Goal: Check status: Check status

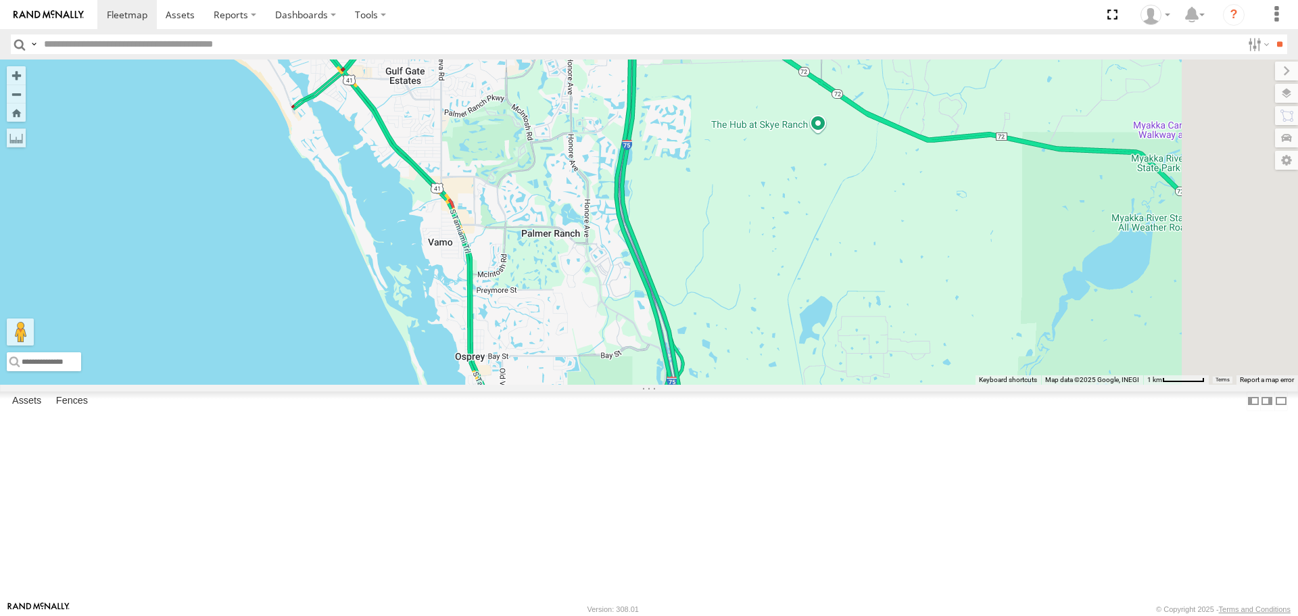
drag, startPoint x: 734, startPoint y: 423, endPoint x: 569, endPoint y: 155, distance: 314.3
click at [574, 161] on div at bounding box center [649, 221] width 1298 height 324
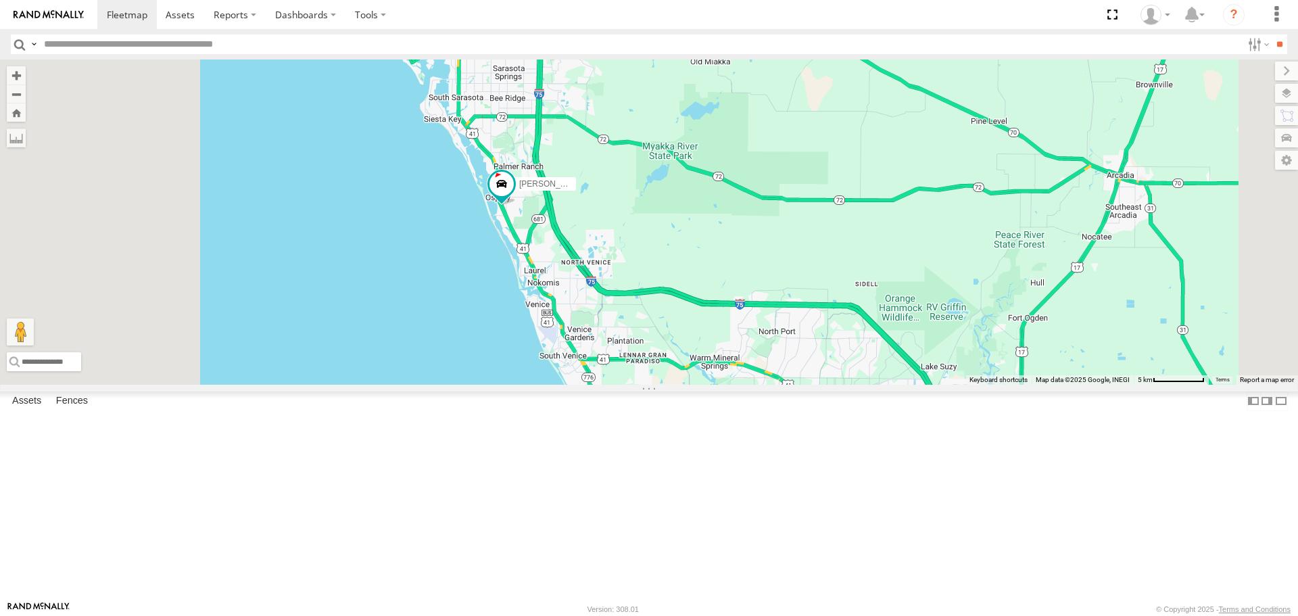
drag, startPoint x: 654, startPoint y: 264, endPoint x: 724, endPoint y: 402, distance: 154.7
click at [729, 384] on div "[PERSON_NAME]" at bounding box center [649, 221] width 1298 height 324
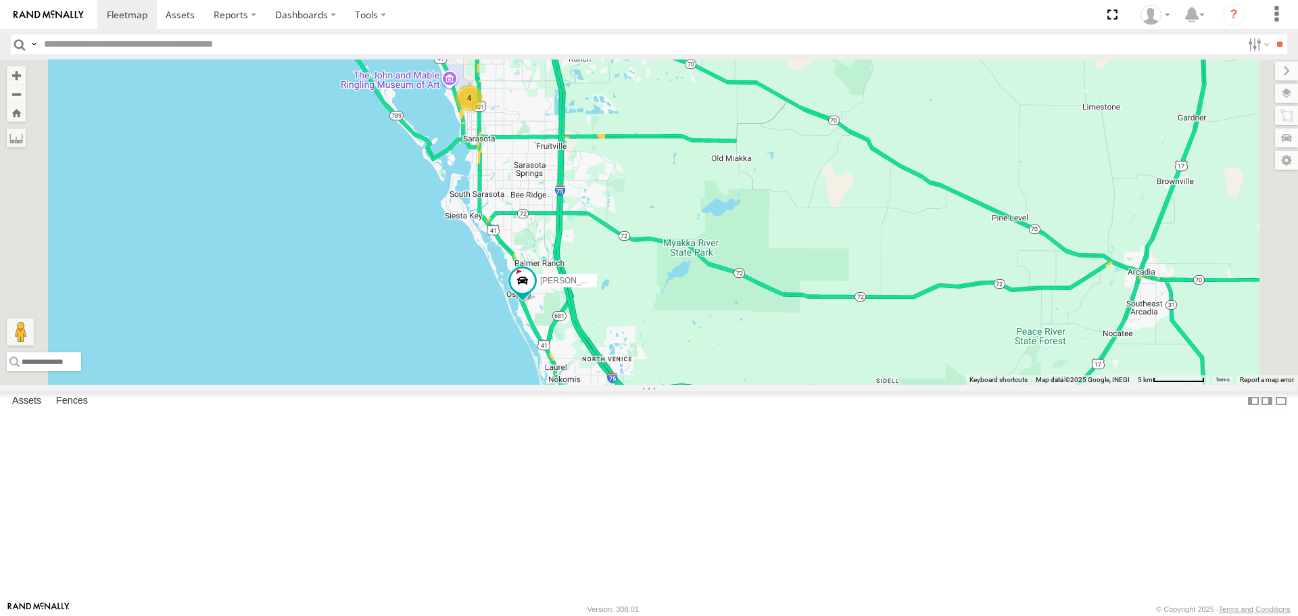
drag, startPoint x: 722, startPoint y: 399, endPoint x: 737, endPoint y: 531, distance: 132.5
click at [737, 384] on div "Robert 4" at bounding box center [649, 221] width 1298 height 324
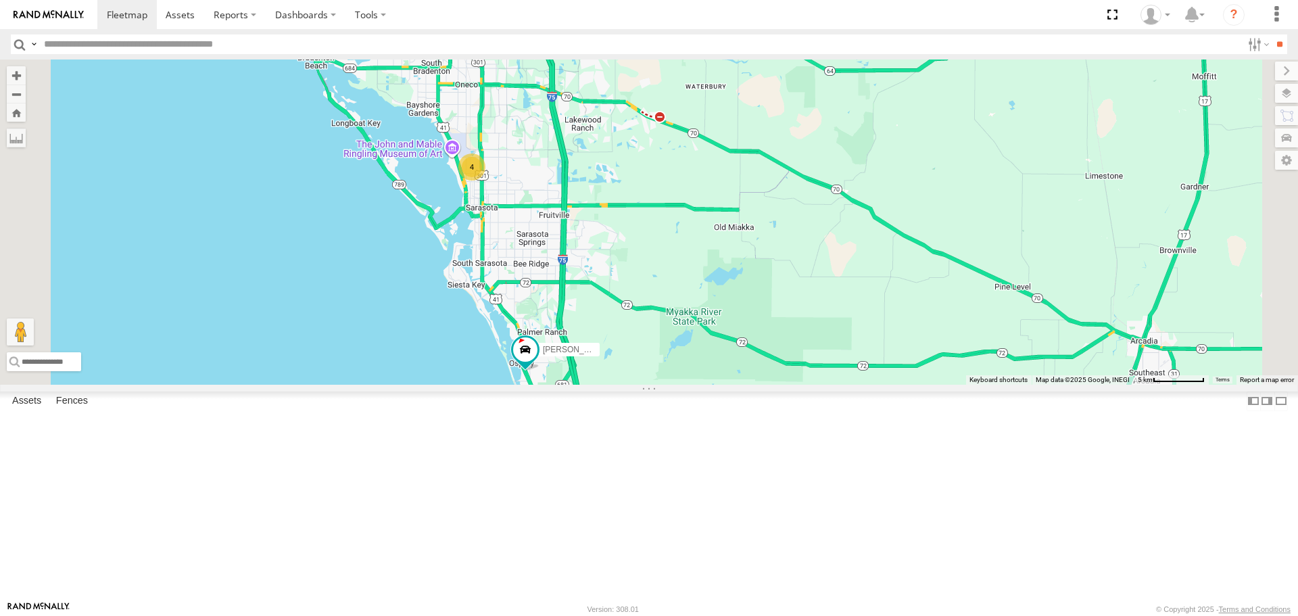
click at [485, 180] on div "4" at bounding box center [471, 166] width 27 height 27
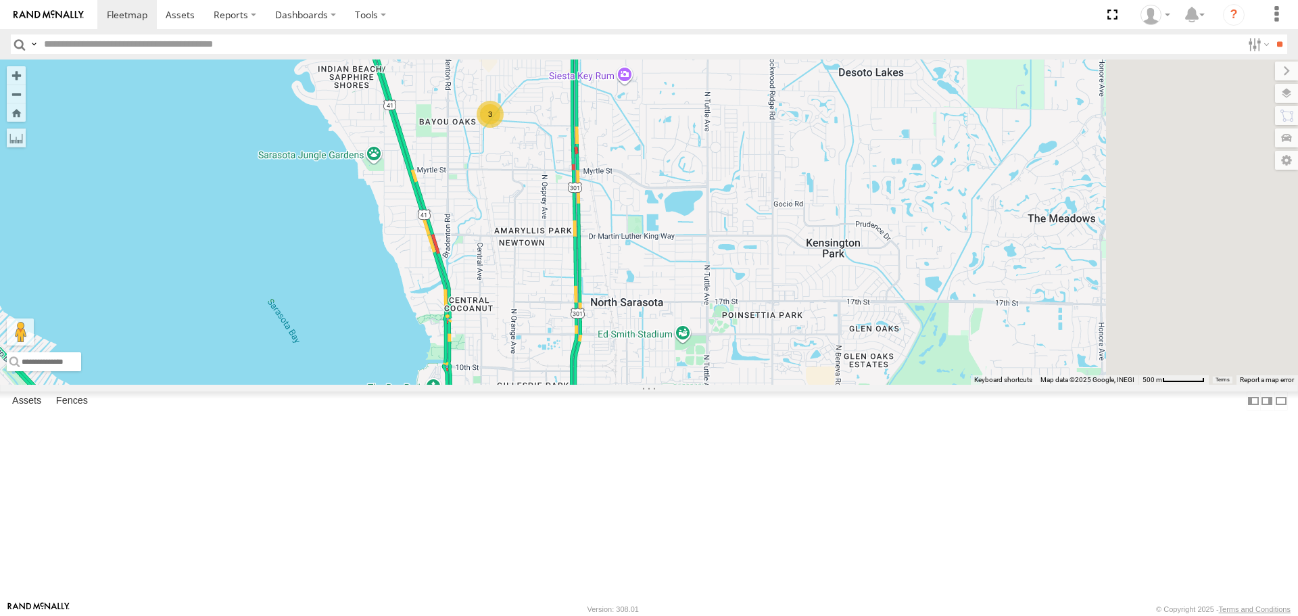
drag, startPoint x: 897, startPoint y: 414, endPoint x: 766, endPoint y: 242, distance: 216.4
click at [766, 242] on div "Robert soul 3" at bounding box center [649, 221] width 1298 height 324
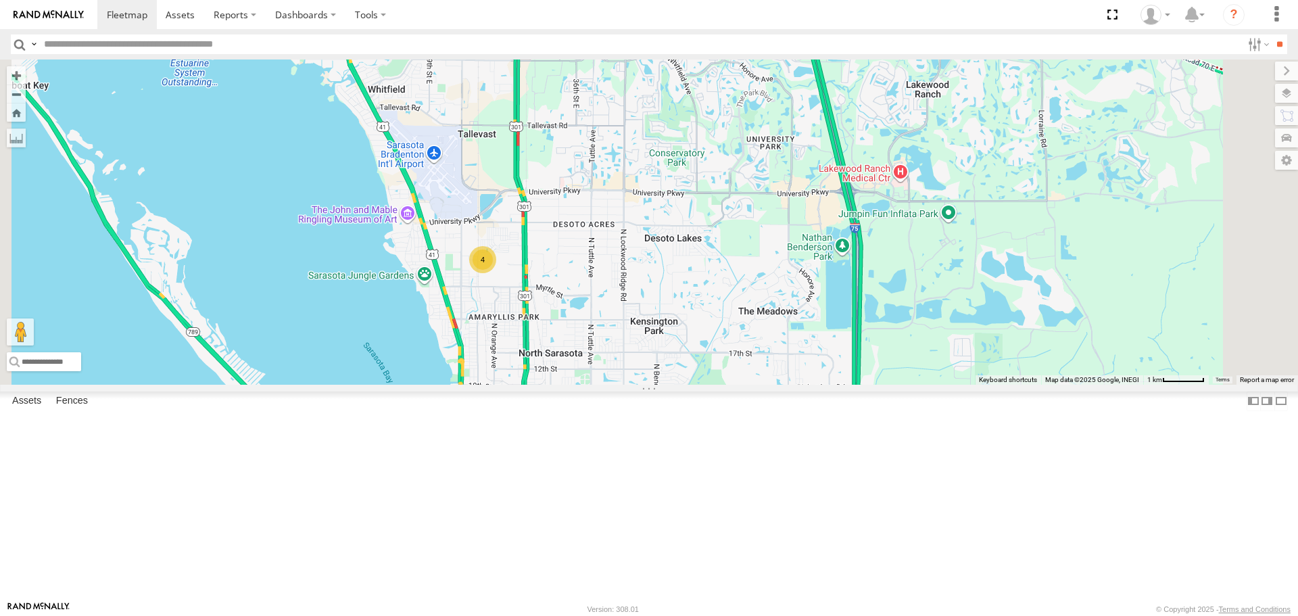
drag, startPoint x: 741, startPoint y: 319, endPoint x: 701, endPoint y: 400, distance: 90.1
click at [701, 384] on div "4" at bounding box center [649, 221] width 1298 height 324
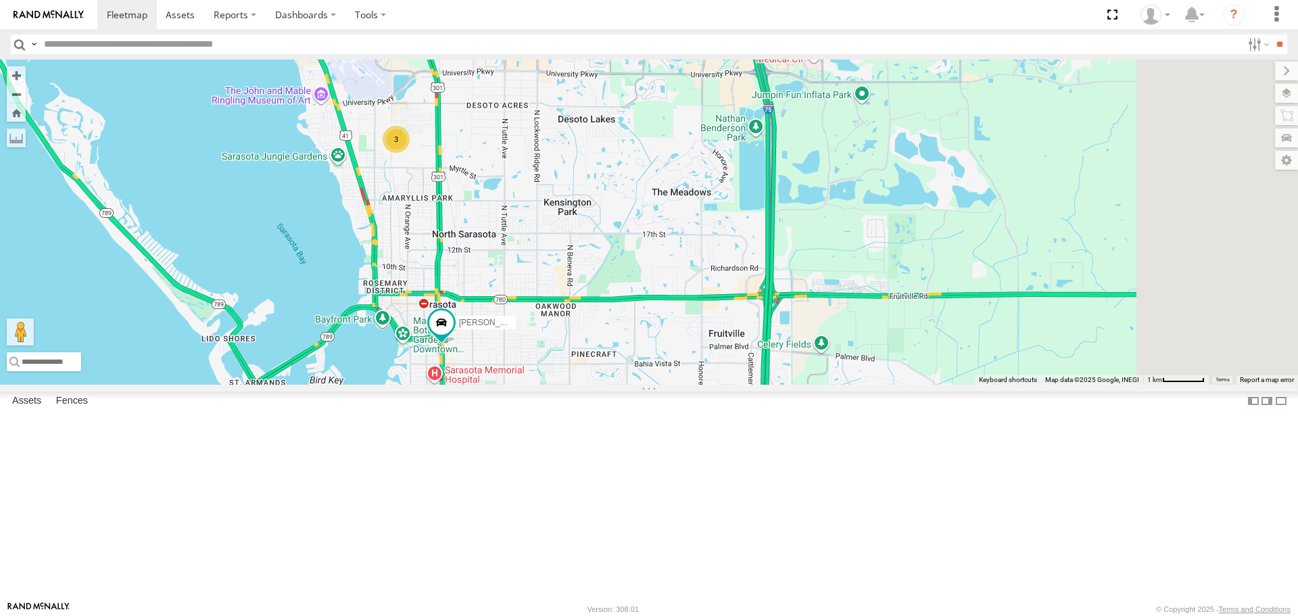
drag, startPoint x: 698, startPoint y: 386, endPoint x: 606, endPoint y: 260, distance: 156.3
click at [606, 260] on div "soul Robert 3" at bounding box center [649, 221] width 1298 height 324
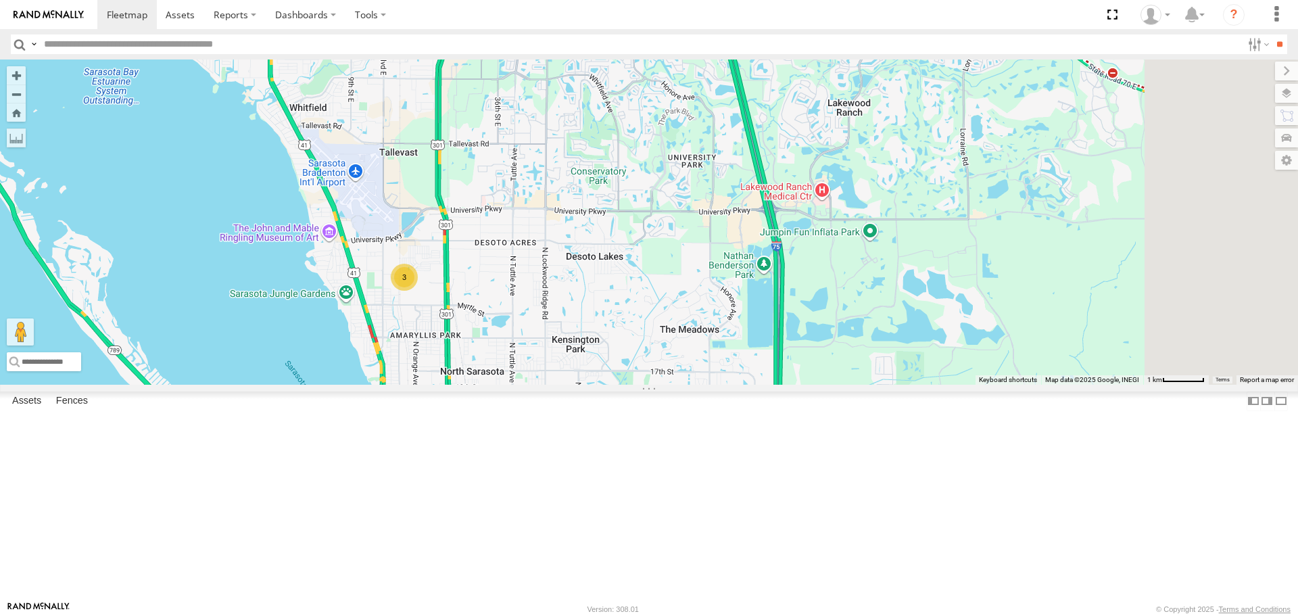
drag, startPoint x: 584, startPoint y: 313, endPoint x: 591, endPoint y: 392, distance: 79.4
click at [591, 384] on div "soul Robert 3" at bounding box center [649, 221] width 1298 height 324
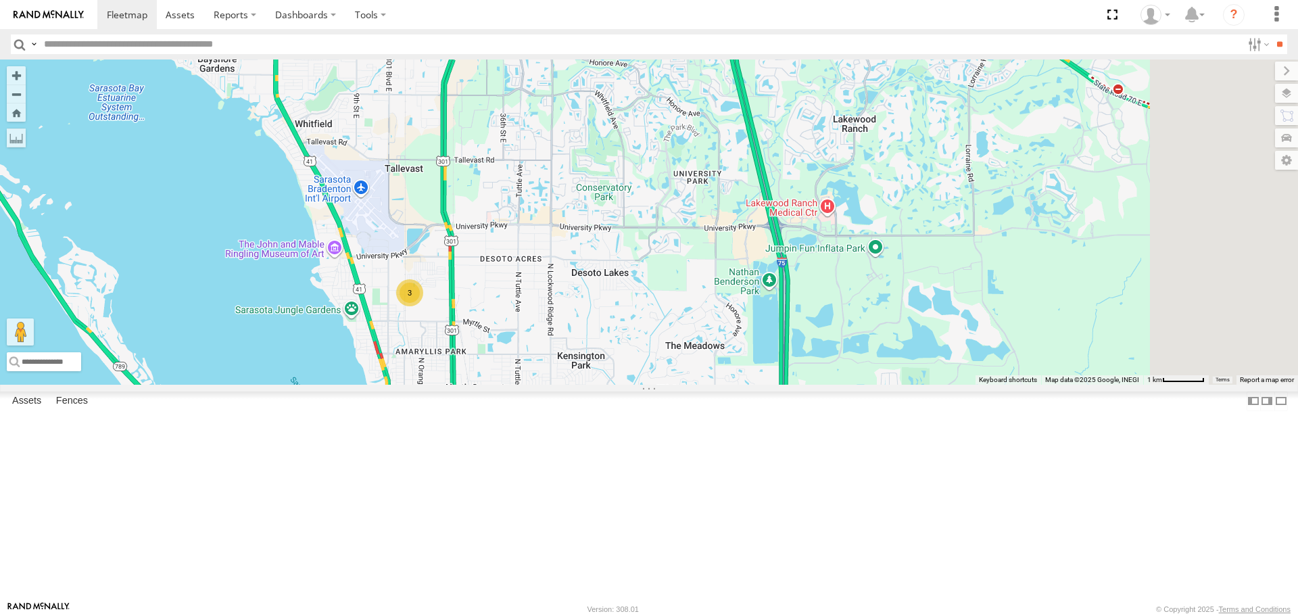
drag, startPoint x: 593, startPoint y: 310, endPoint x: 598, endPoint y: 399, distance: 90.0
click at [598, 384] on div "soul Robert 3" at bounding box center [649, 221] width 1298 height 324
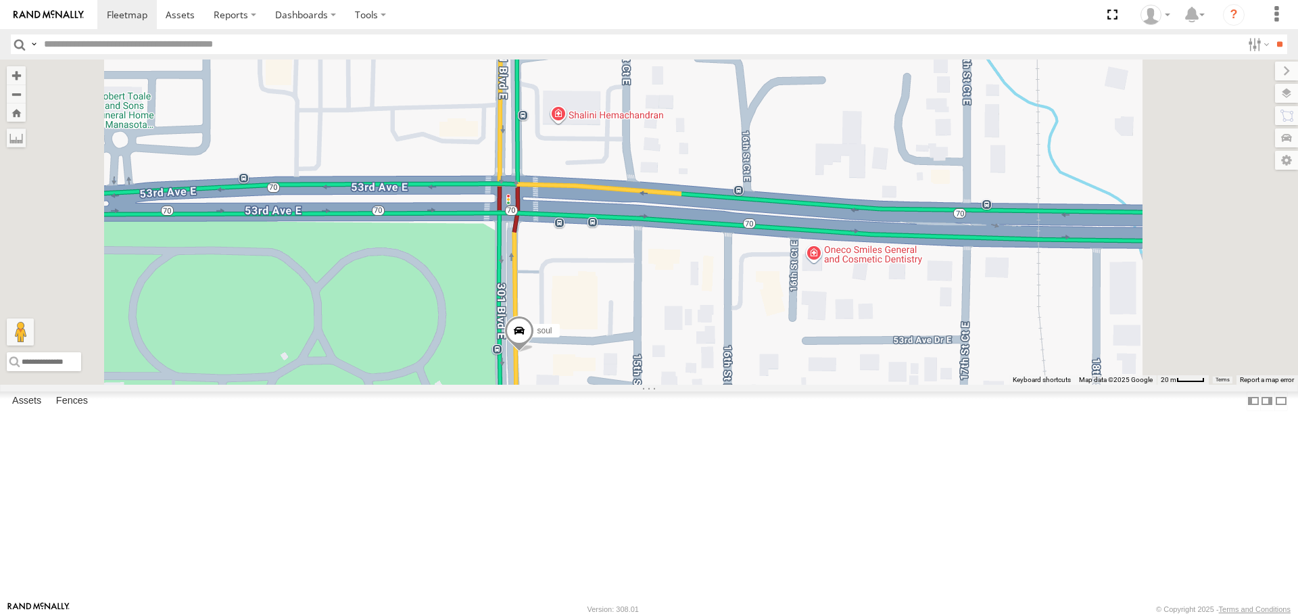
click at [0, 0] on link at bounding box center [0, 0] width 0 height 0
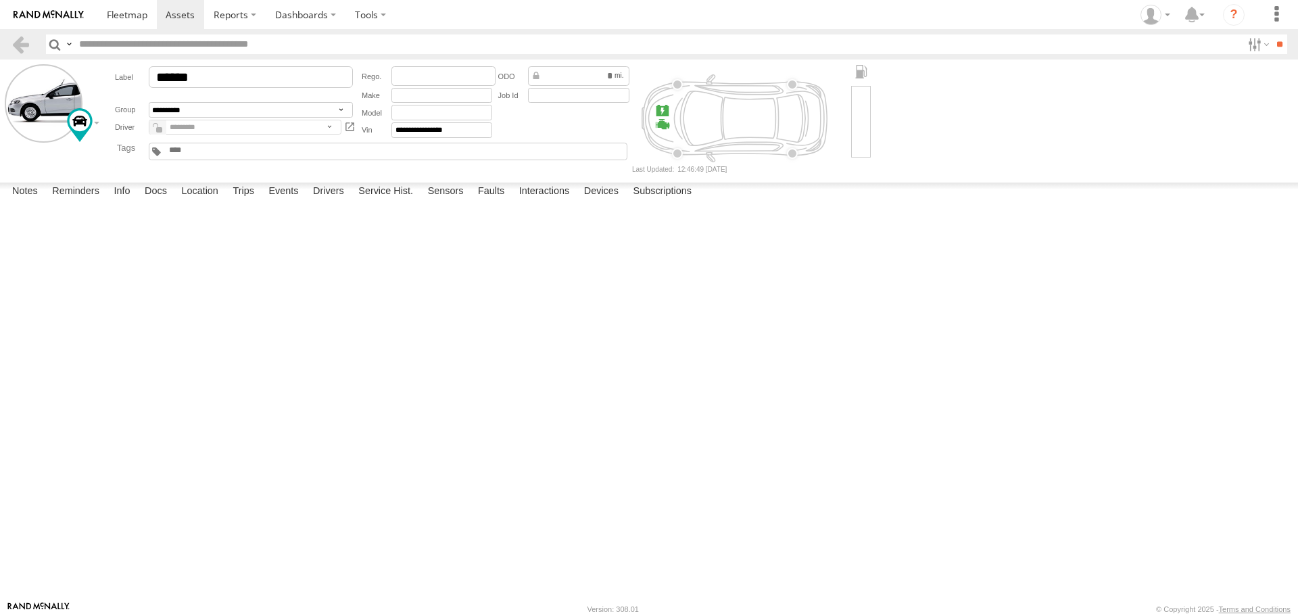
click at [0, 0] on label at bounding box center [0, 0] width 0 height 0
click at [0, 0] on button "Proceed" at bounding box center [0, 0] width 0 height 0
click at [115, 18] on span at bounding box center [127, 14] width 41 height 13
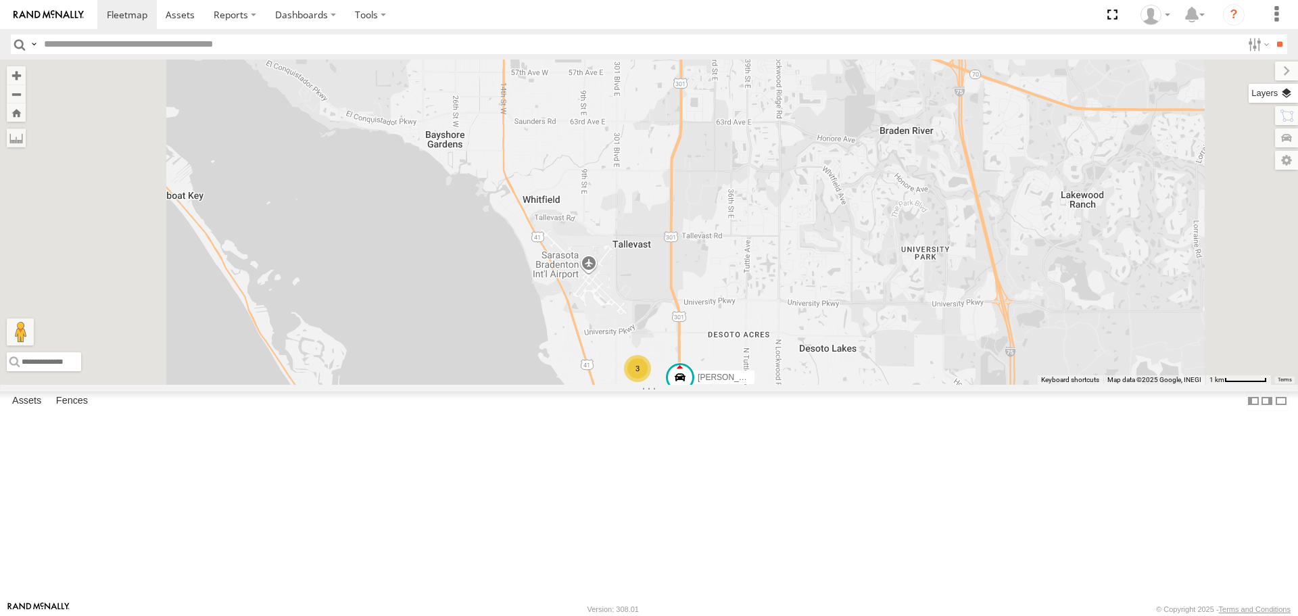
click at [1279, 94] on label at bounding box center [1272, 93] width 49 height 19
click at [0, 0] on label at bounding box center [0, 0] width 0 height 0
click at [0, 0] on div "Roadmap" at bounding box center [0, 0] width 0 height 0
click at [0, 0] on span "Roadmap" at bounding box center [0, 0] width 0 height 0
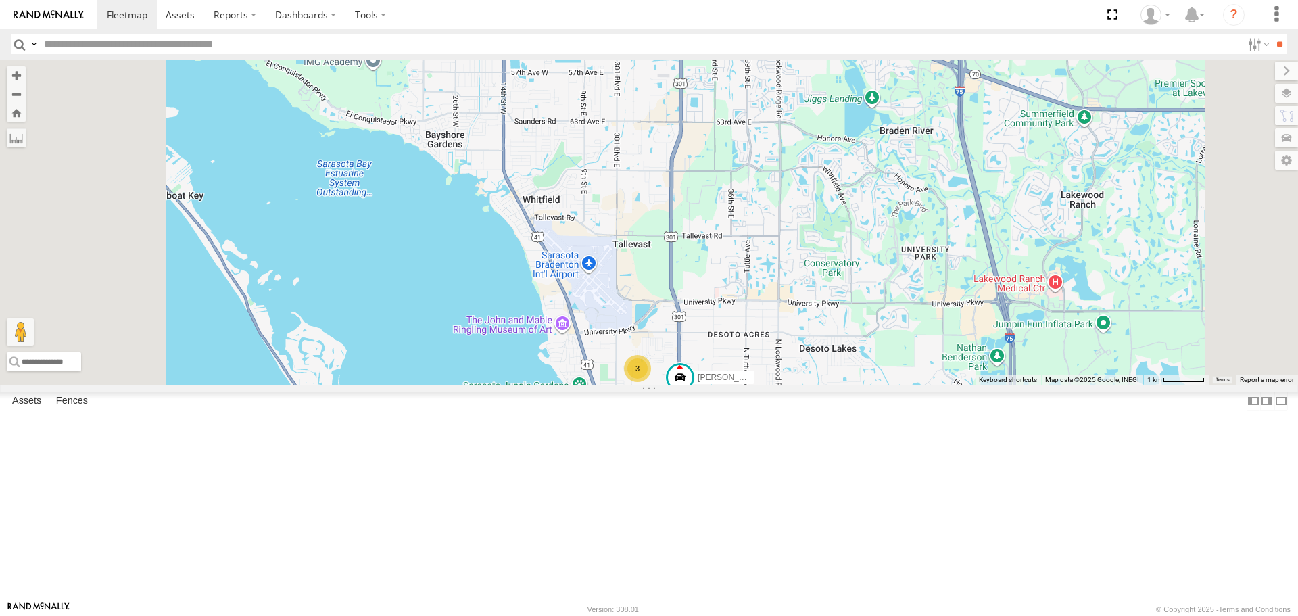
click at [0, 0] on span "Overlays" at bounding box center [0, 0] width 0 height 0
click at [0, 0] on div "Traffic" at bounding box center [0, 0] width 0 height 0
click at [0, 0] on span "Traffic" at bounding box center [0, 0] width 0 height 0
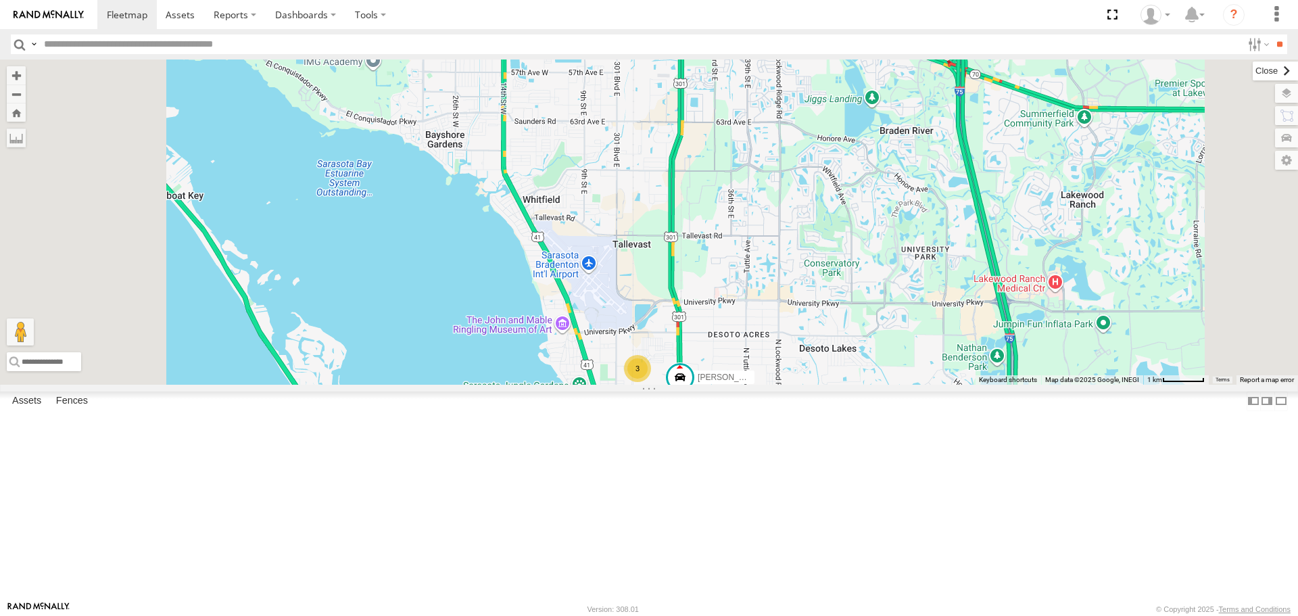
click at [1252, 78] on label at bounding box center [1274, 70] width 45 height 19
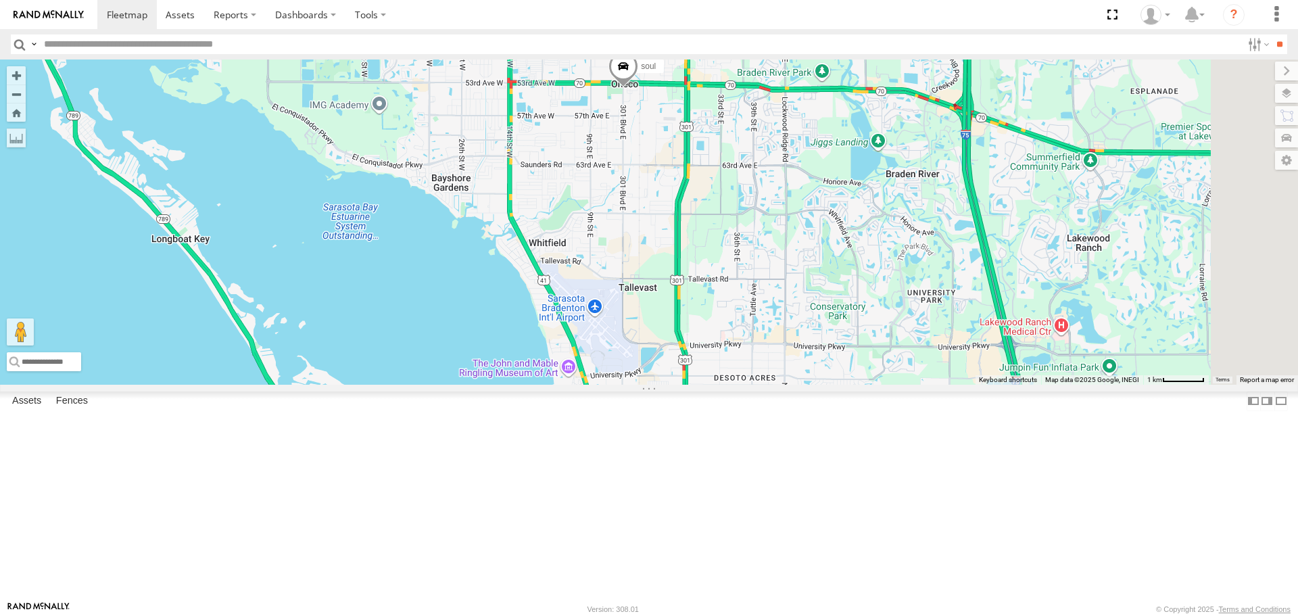
drag, startPoint x: 927, startPoint y: 318, endPoint x: 934, endPoint y: 370, distance: 52.5
click at [934, 370] on div "3 soul Robert" at bounding box center [649, 221] width 1298 height 324
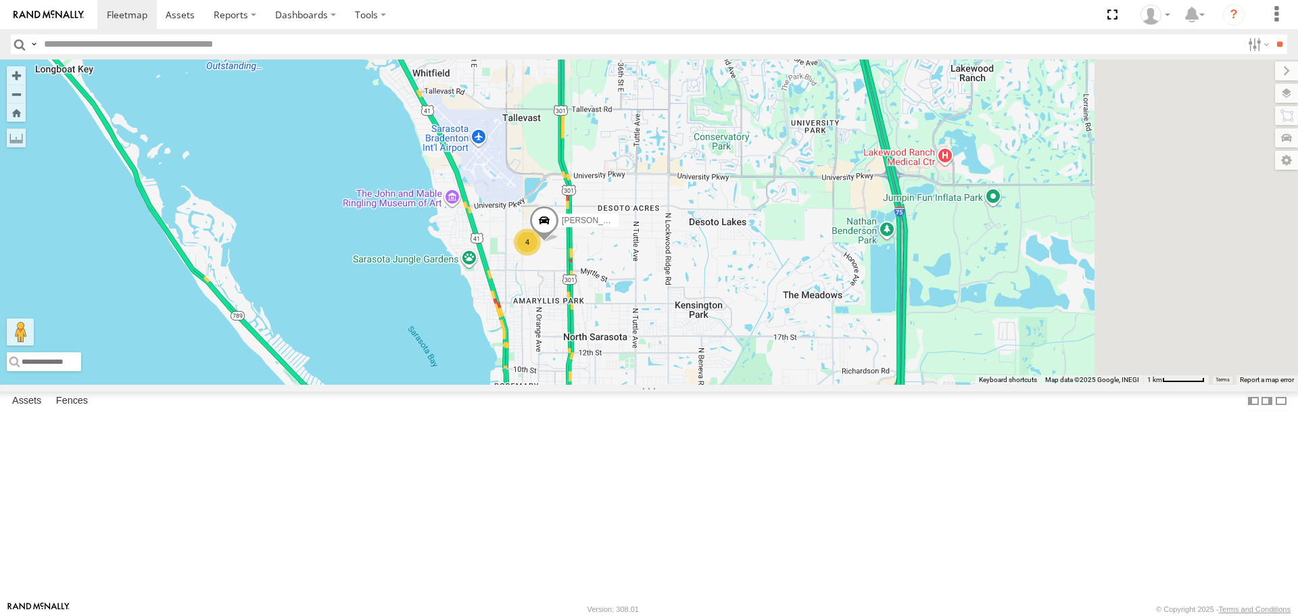
drag, startPoint x: 817, startPoint y: 576, endPoint x: 654, endPoint y: 358, distance: 271.8
click at [654, 358] on div "Robert 4" at bounding box center [649, 221] width 1298 height 324
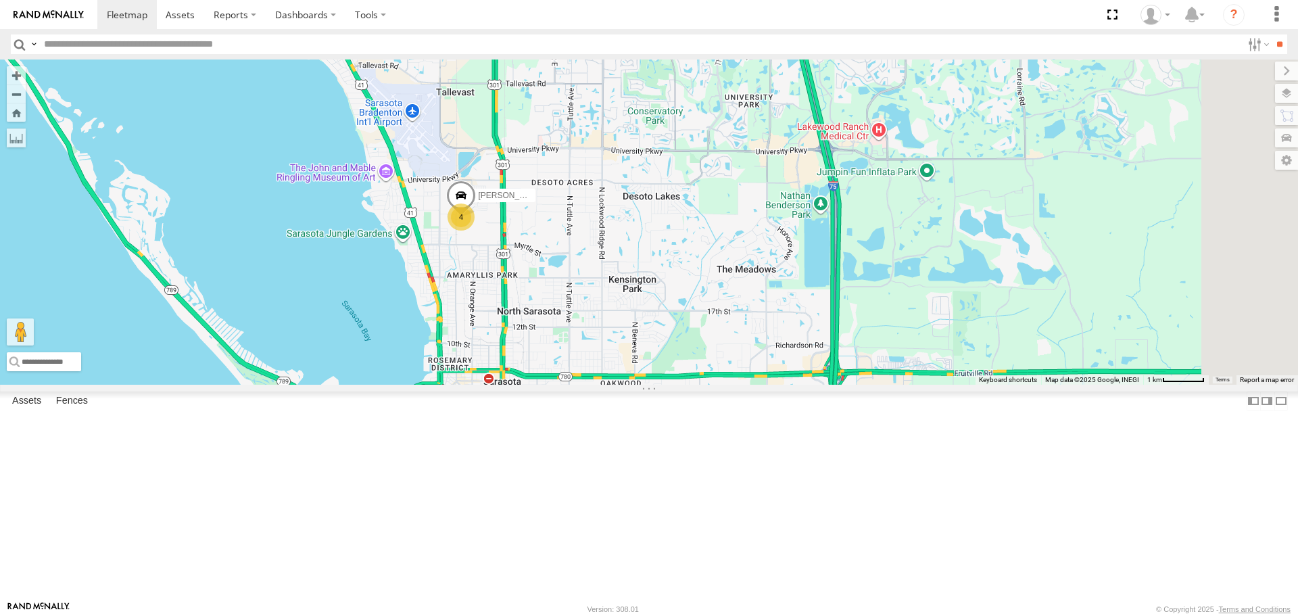
drag, startPoint x: 699, startPoint y: 380, endPoint x: 699, endPoint y: 391, distance: 11.5
click at [699, 384] on div "Robert 4" at bounding box center [649, 221] width 1298 height 324
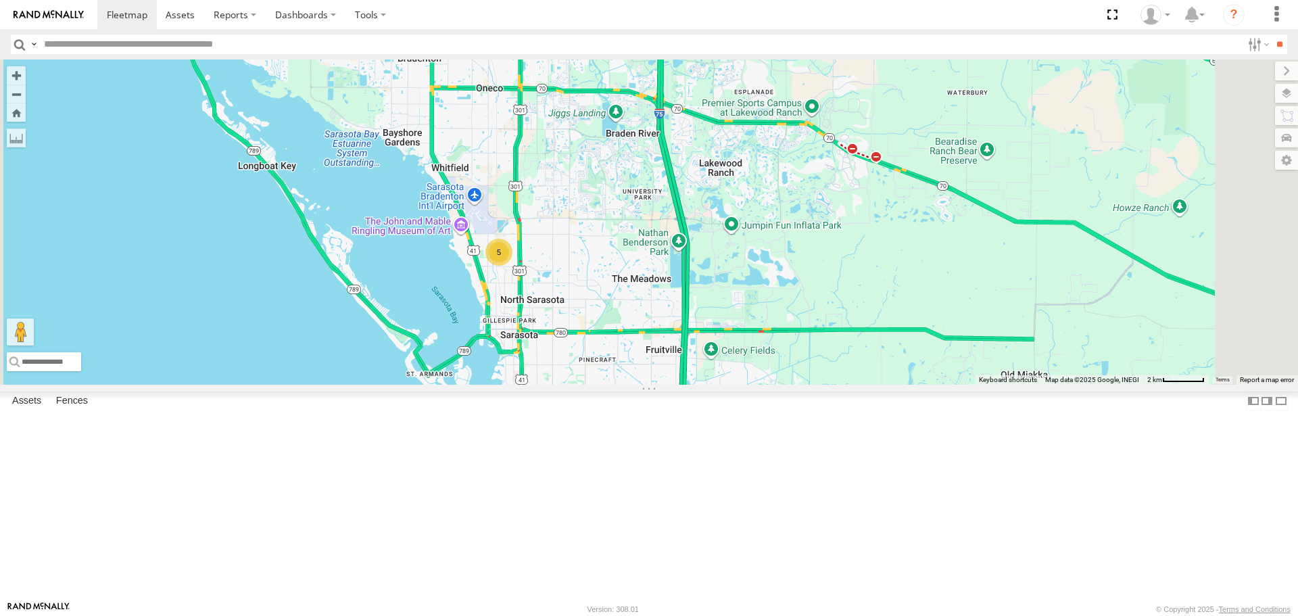
click at [0, 0] on link at bounding box center [0, 0] width 0 height 0
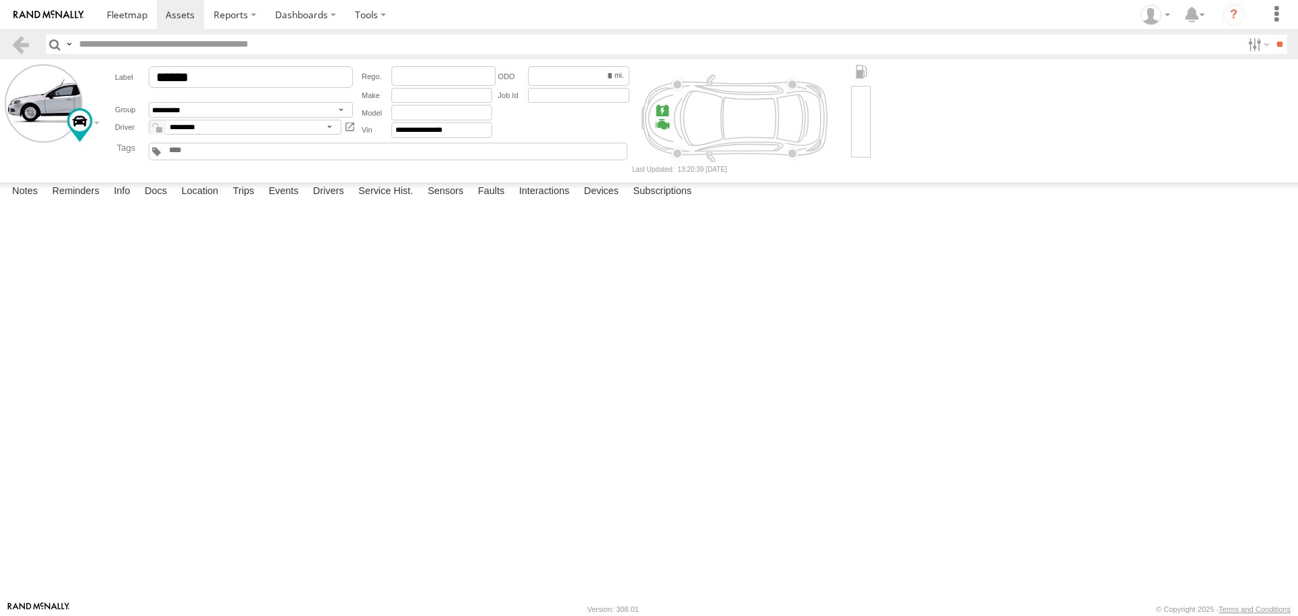
click at [0, 0] on div at bounding box center [0, 0] width 0 height 0
click at [0, 0] on label at bounding box center [0, 0] width 0 height 0
click at [0, 0] on button "Proceed" at bounding box center [0, 0] width 0 height 0
click at [142, 16] on span at bounding box center [127, 14] width 41 height 13
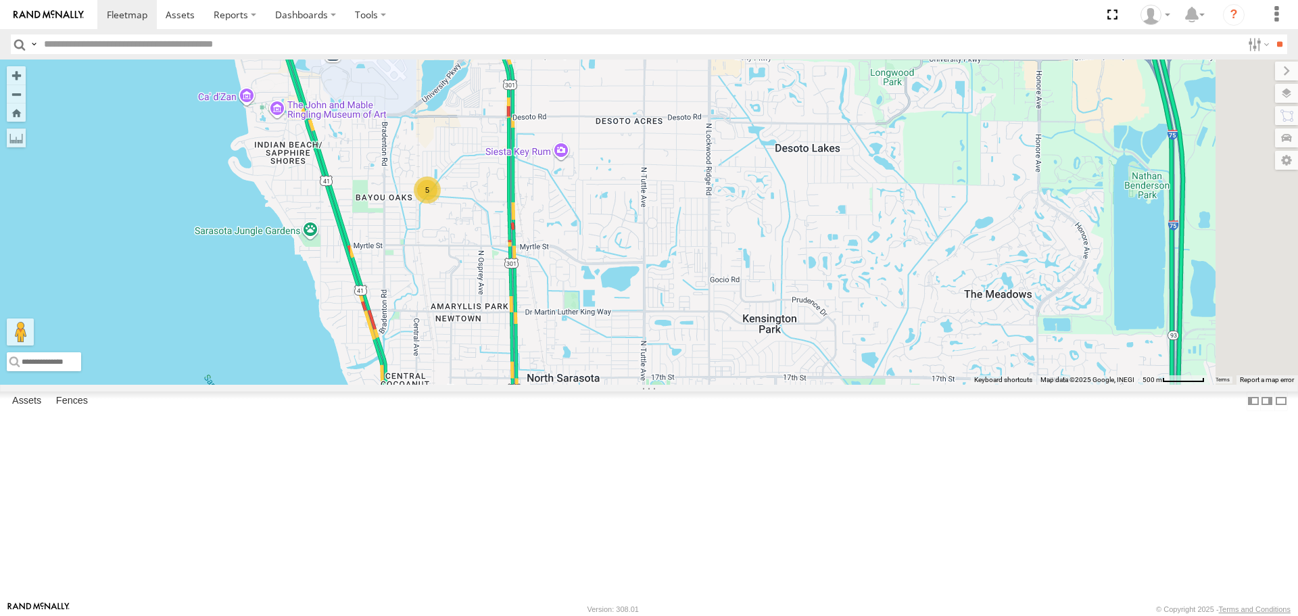
drag, startPoint x: 760, startPoint y: 332, endPoint x: 535, endPoint y: 301, distance: 226.5
click at [535, 301] on div "5" at bounding box center [649, 221] width 1298 height 324
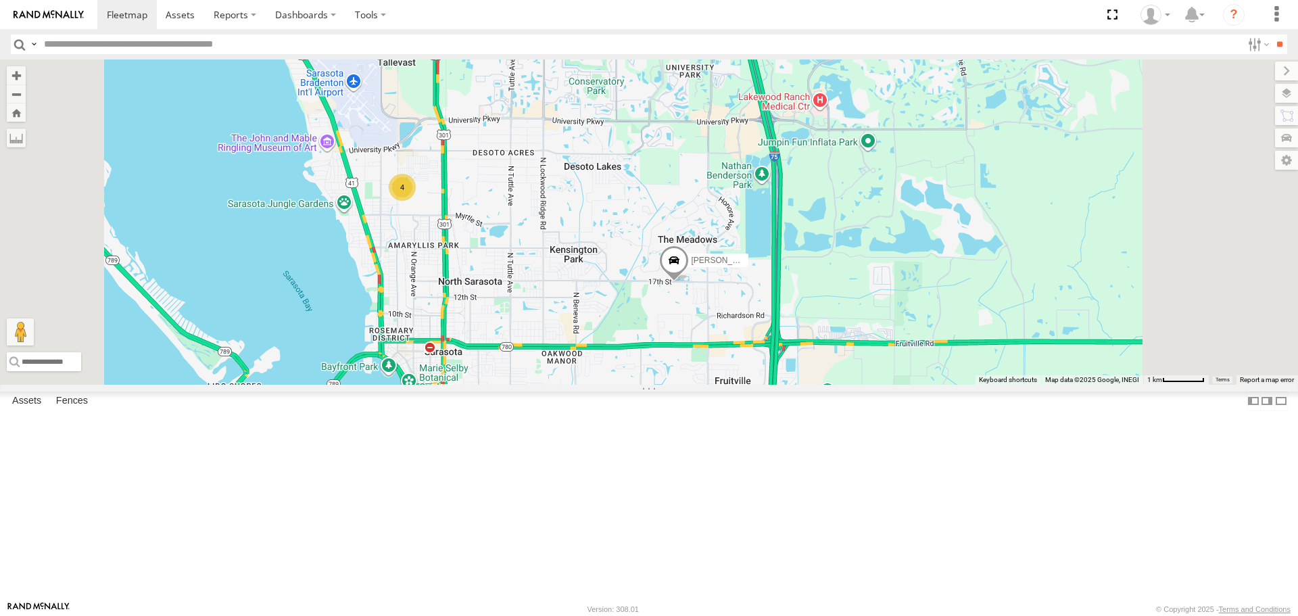
click at [416, 201] on div "4" at bounding box center [402, 187] width 27 height 27
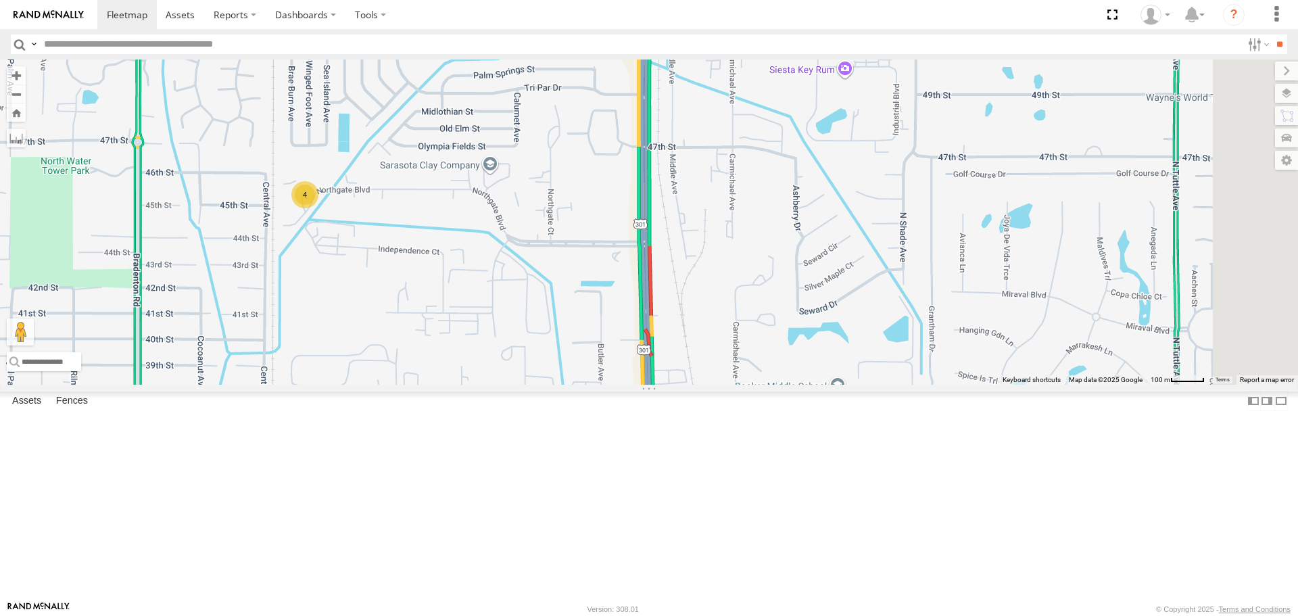
drag, startPoint x: 861, startPoint y: 393, endPoint x: 470, endPoint y: 312, distance: 399.0
click at [318, 208] on div "4" at bounding box center [304, 194] width 27 height 27
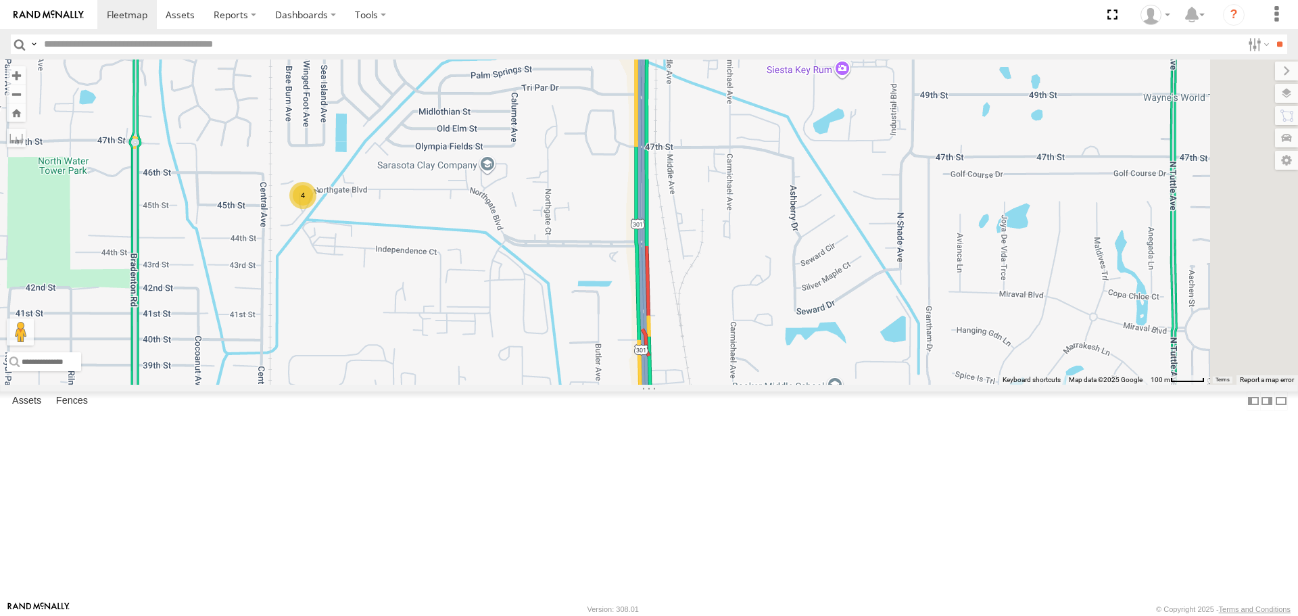
click at [0, 0] on link at bounding box center [0, 0] width 0 height 0
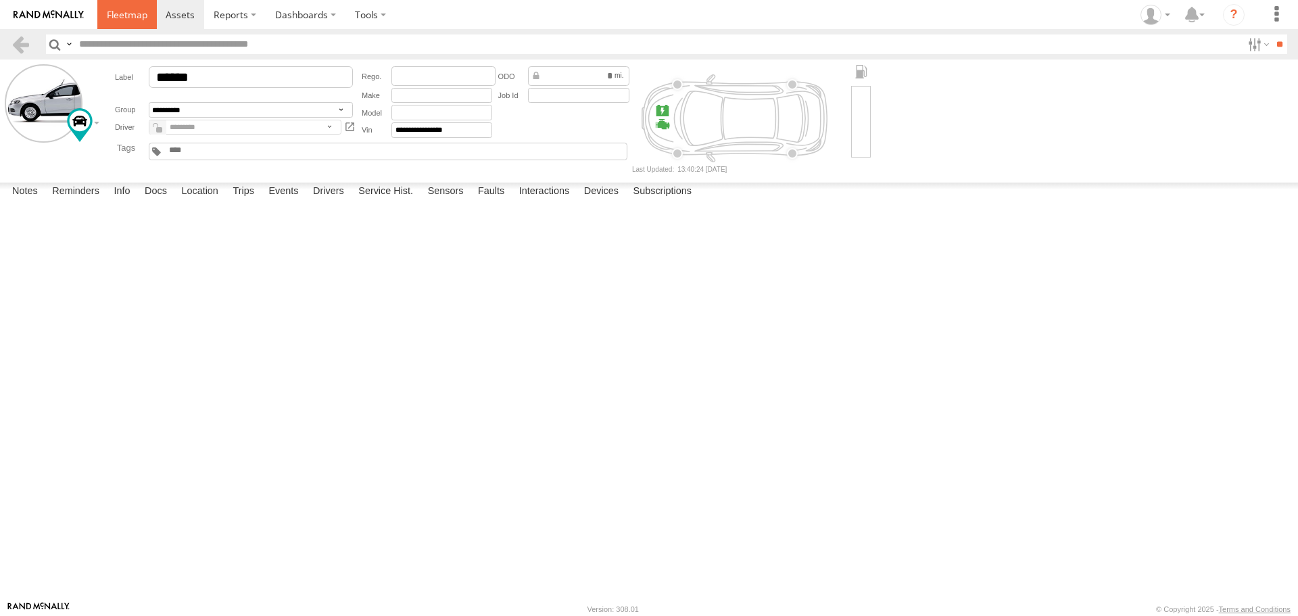
click at [125, 22] on link at bounding box center [126, 14] width 59 height 29
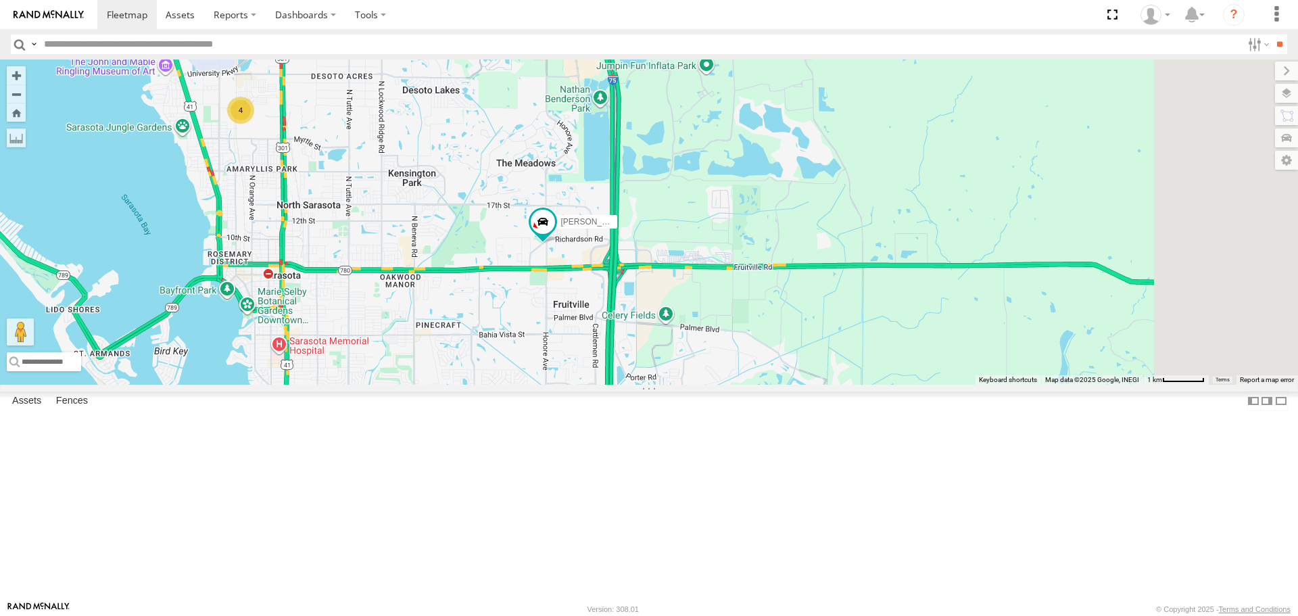
drag, startPoint x: 999, startPoint y: 498, endPoint x: 621, endPoint y: 348, distance: 406.5
click at [622, 348] on div "[PERSON_NAME] 4" at bounding box center [649, 221] width 1298 height 324
click at [0, 0] on link at bounding box center [0, 0] width 0 height 0
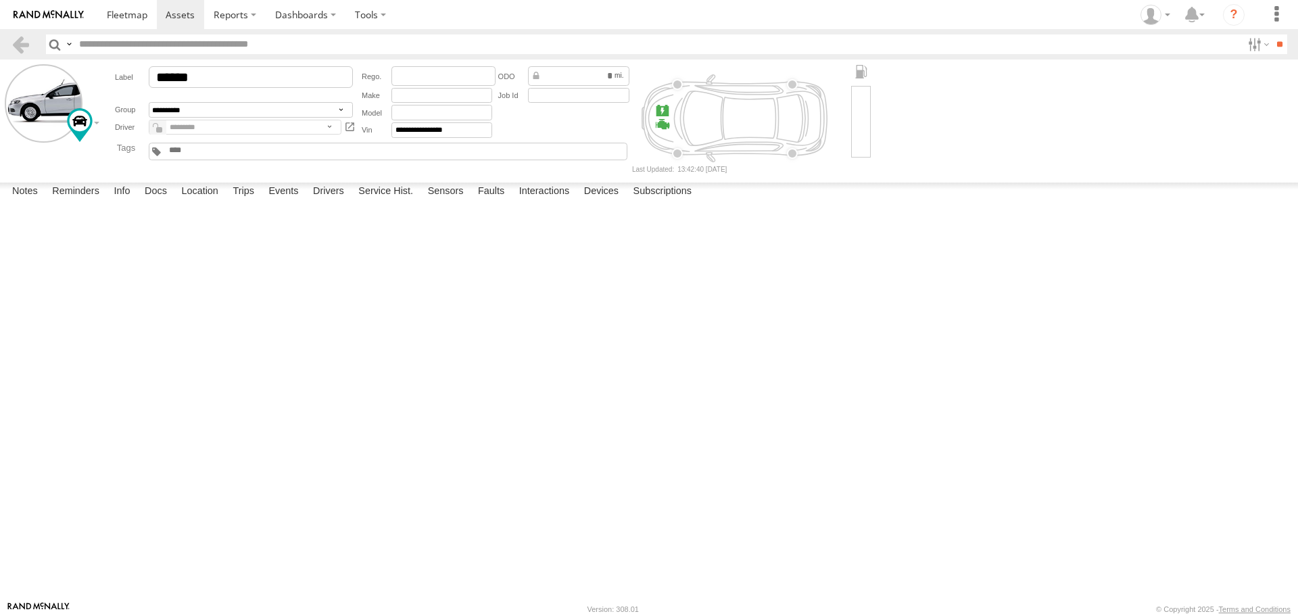
click at [0, 0] on label at bounding box center [0, 0] width 0 height 0
drag, startPoint x: 781, startPoint y: 383, endPoint x: 774, endPoint y: 375, distance: 10.1
click at [0, 0] on button "Proceed" at bounding box center [0, 0] width 0 height 0
click at [132, 16] on span at bounding box center [127, 14] width 41 height 13
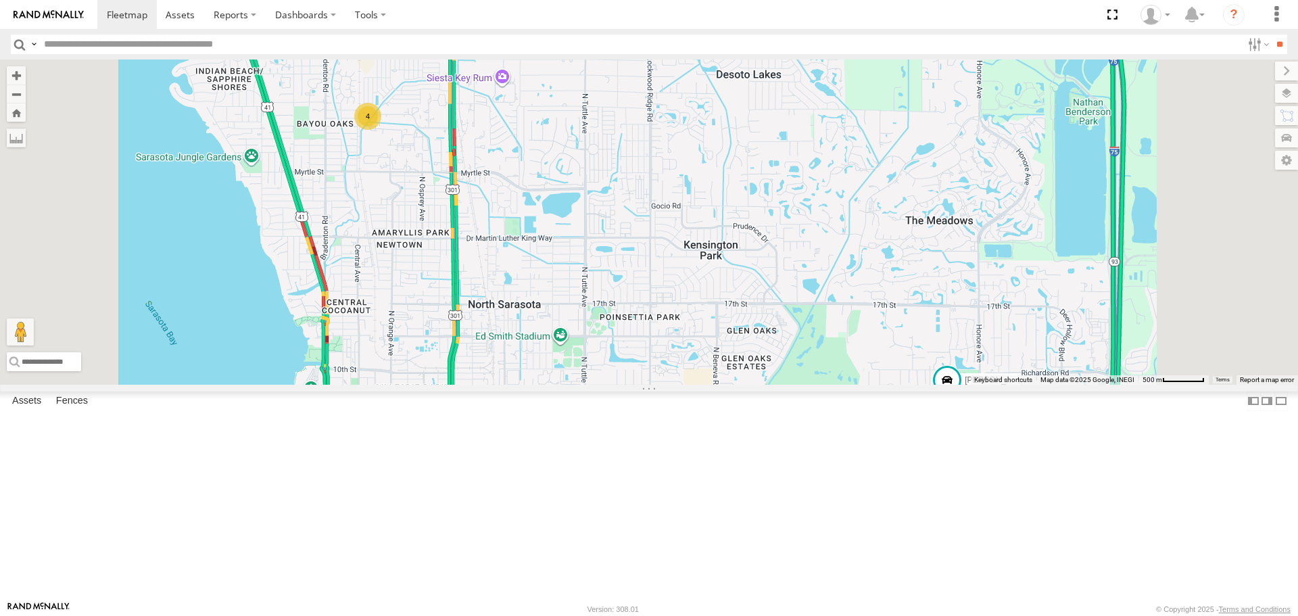
drag, startPoint x: 547, startPoint y: 438, endPoint x: 562, endPoint y: 468, distance: 33.6
click at [562, 384] on div "4 [PERSON_NAME]" at bounding box center [649, 221] width 1298 height 324
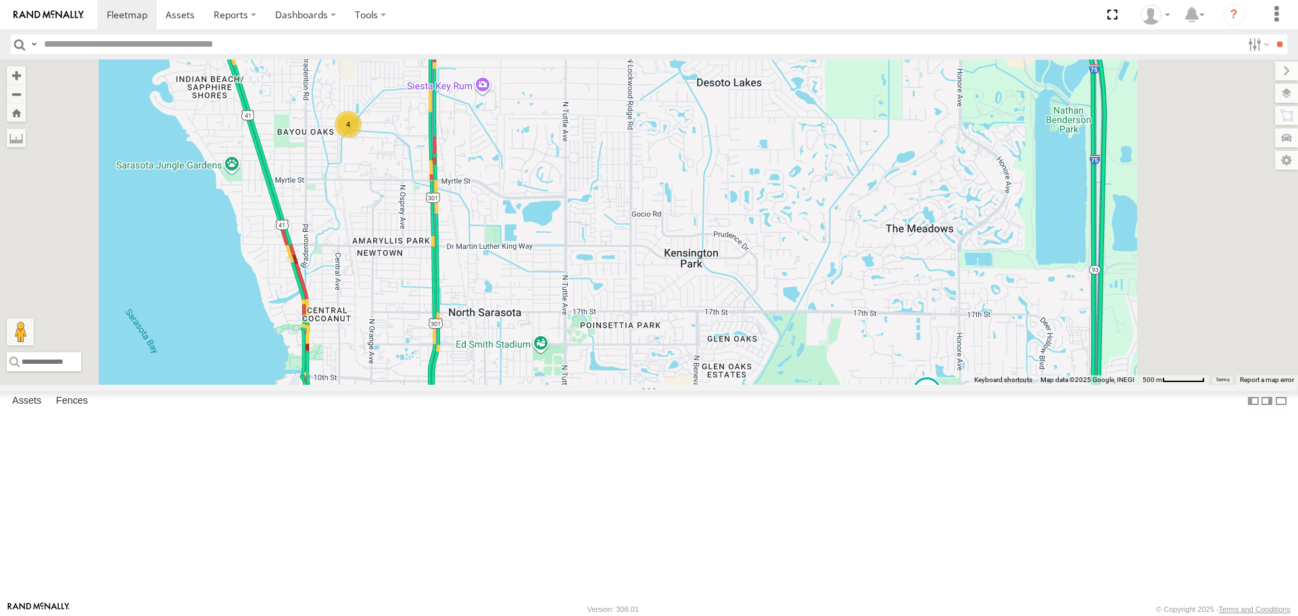
drag, startPoint x: 879, startPoint y: 423, endPoint x: 843, endPoint y: 401, distance: 42.8
click at [843, 384] on div "4 [PERSON_NAME]" at bounding box center [649, 221] width 1298 height 324
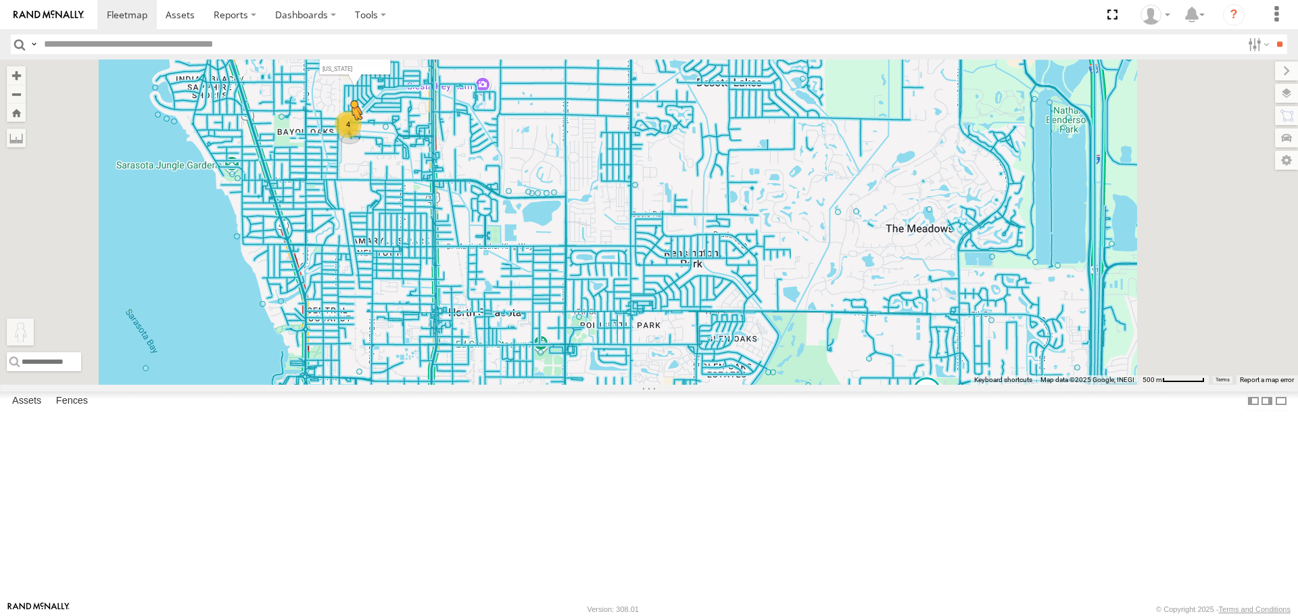
drag, startPoint x: 354, startPoint y: 550, endPoint x: 521, endPoint y: 239, distance: 352.9
click at [521, 239] on div "4 [PERSON_NAME] To activate drag with keyboard, press Alt + Enter. Once in keyb…" at bounding box center [649, 221] width 1298 height 324
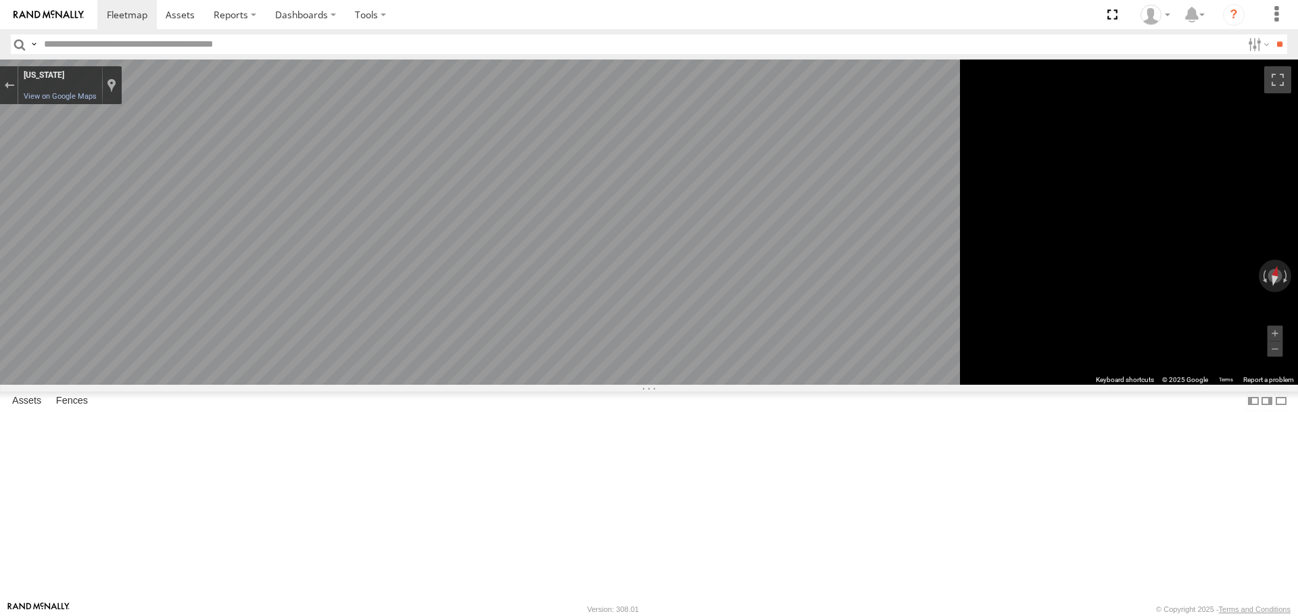
click at [164, 214] on main "← Move left → Move right ↑ Move up ↓ Move down + Zoom in - Zoom out Home Jump l…" at bounding box center [649, 329] width 1298 height 541
click at [0, 0] on div "[PERSON_NAME] Assets [PERSON_NAME][GEOGRAPHIC_DATA] 27.34246 -82.46645 Video [P…" at bounding box center [0, 0] width 0 height 0
click at [14, 88] on div "Exit the Street View" at bounding box center [9, 85] width 10 height 8
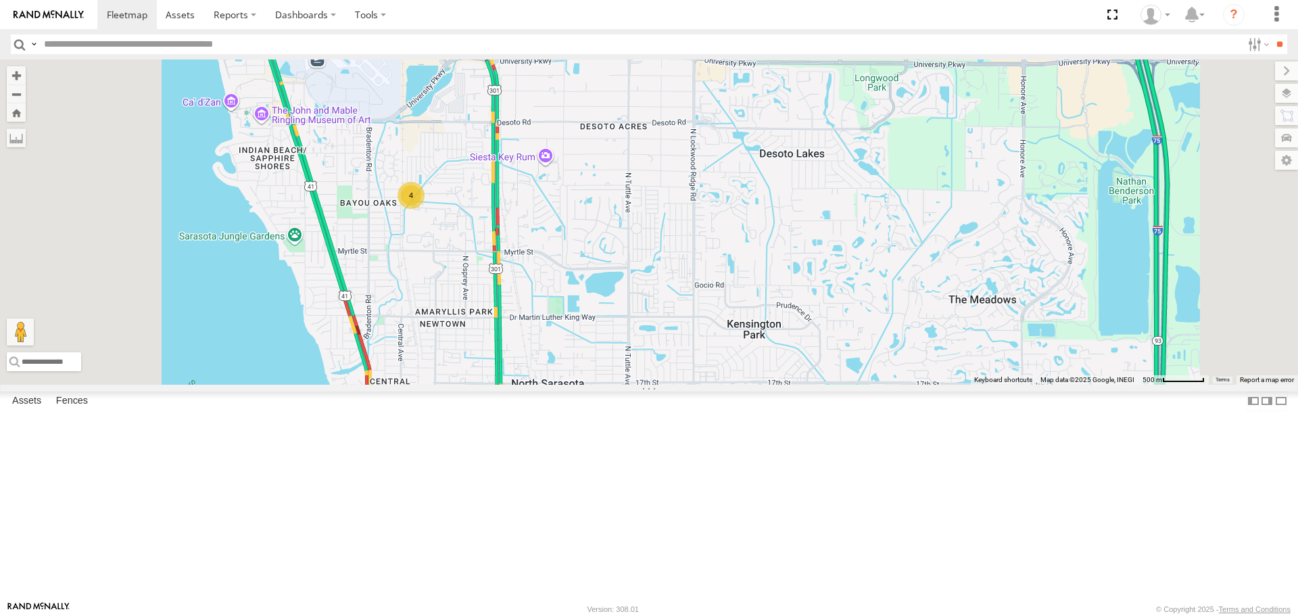
drag, startPoint x: 612, startPoint y: 282, endPoint x: 679, endPoint y: 369, distance: 109.8
click at [679, 369] on div "4 [PERSON_NAME] Loading..." at bounding box center [649, 221] width 1298 height 324
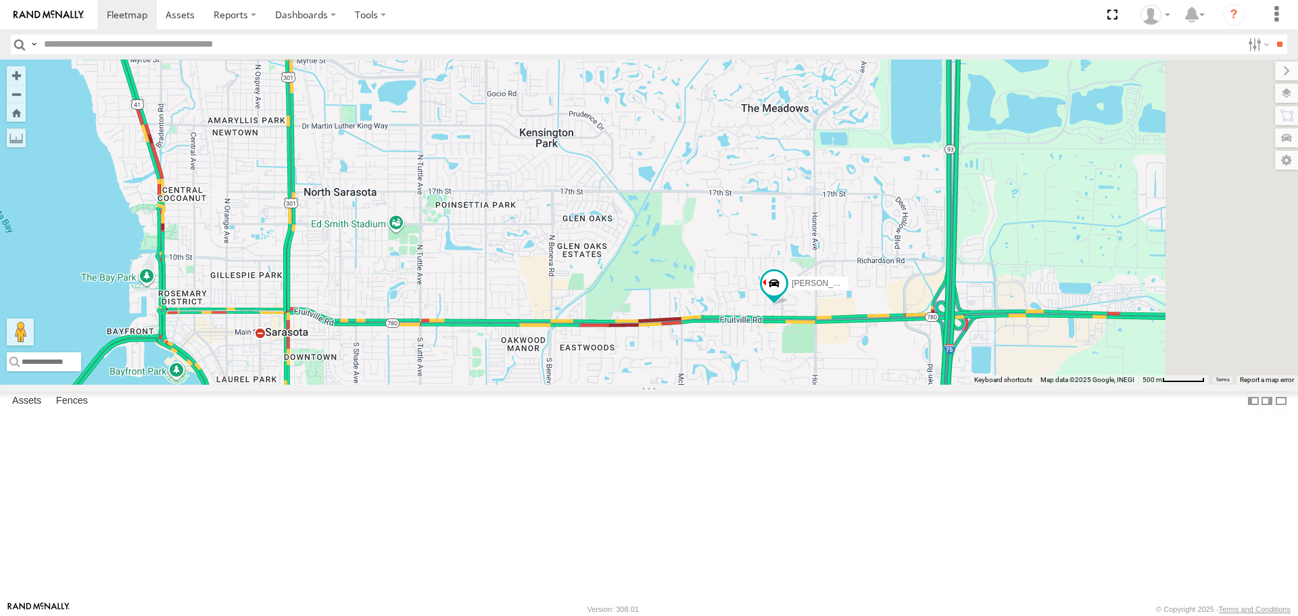
drag, startPoint x: 887, startPoint y: 400, endPoint x: 672, endPoint y: 189, distance: 301.1
click at [672, 189] on div "4 [PERSON_NAME] Loading..." at bounding box center [649, 221] width 1298 height 324
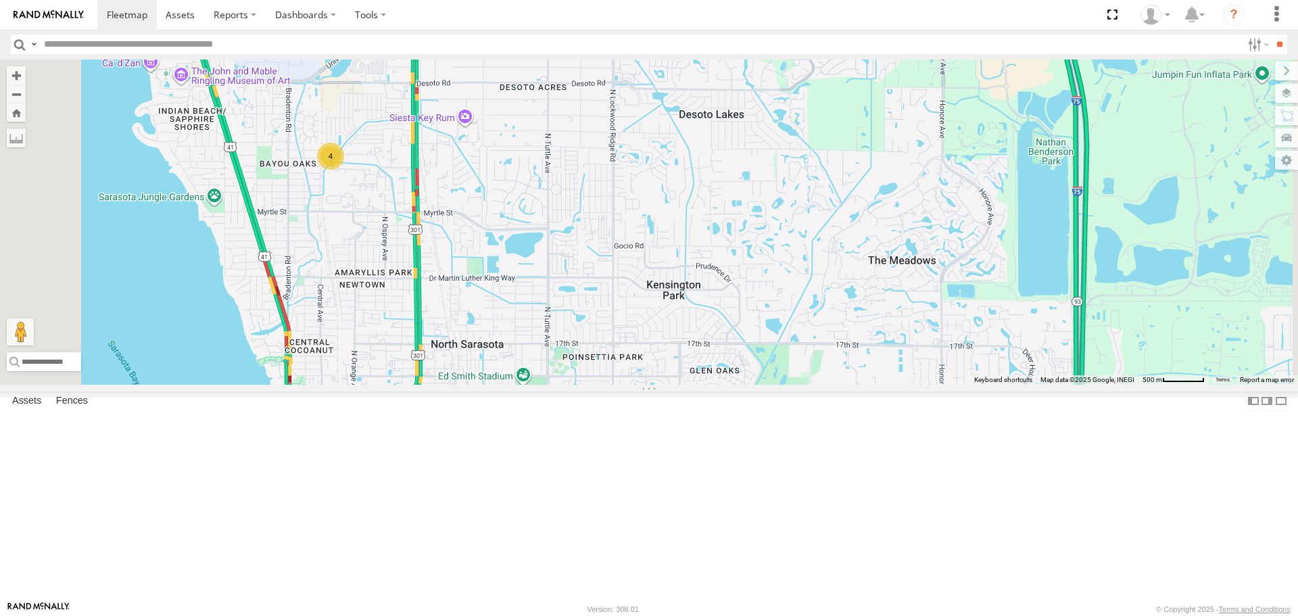
drag, startPoint x: 693, startPoint y: 209, endPoint x: 814, endPoint y: 361, distance: 194.3
click at [814, 361] on div "4 [PERSON_NAME] Loading..." at bounding box center [649, 221] width 1298 height 324
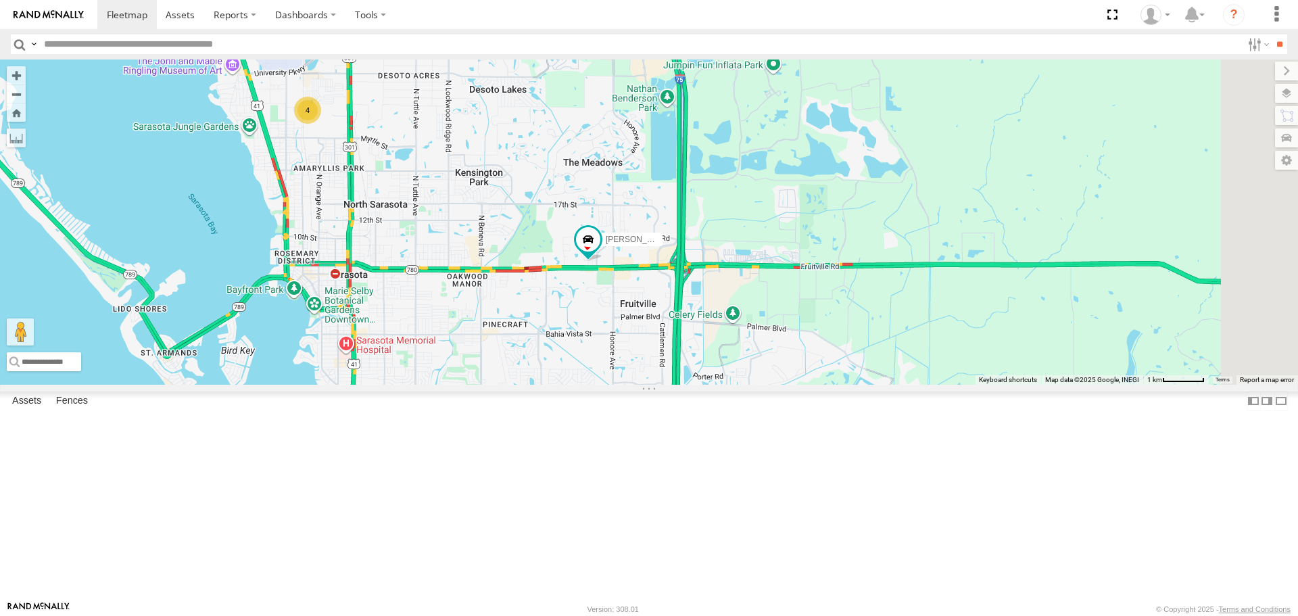
drag, startPoint x: 933, startPoint y: 511, endPoint x: 727, endPoint y: 418, distance: 226.0
click at [727, 384] on div "[PERSON_NAME] 4 Loading..." at bounding box center [649, 221] width 1298 height 324
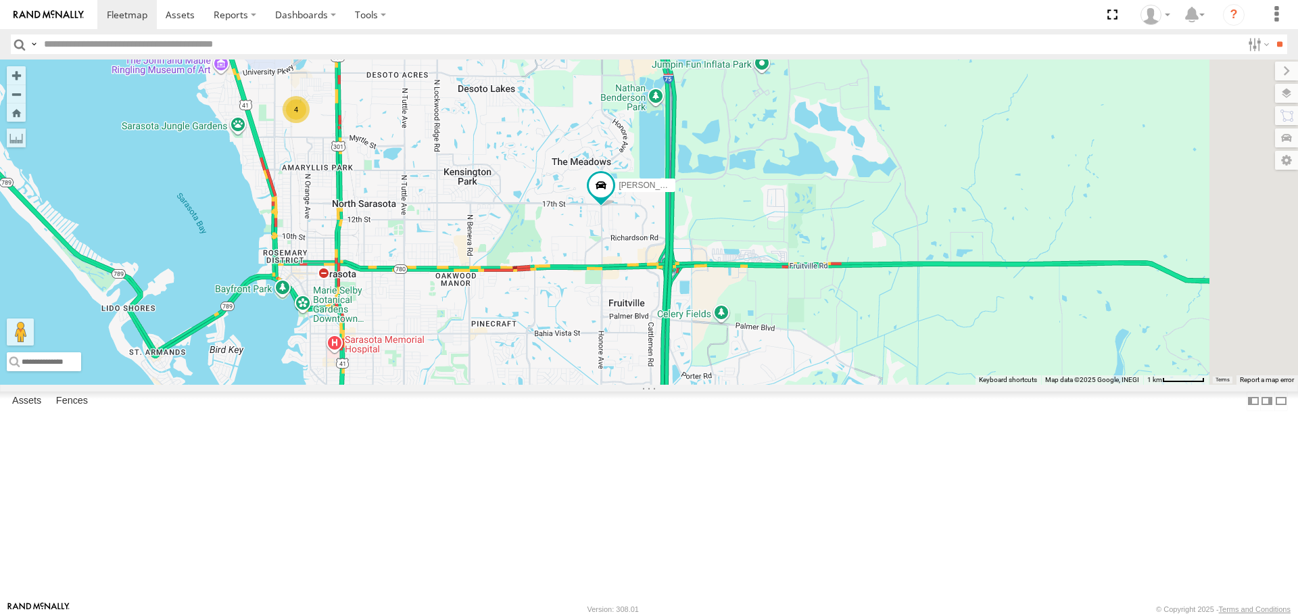
click at [310, 123] on div "4" at bounding box center [295, 109] width 27 height 27
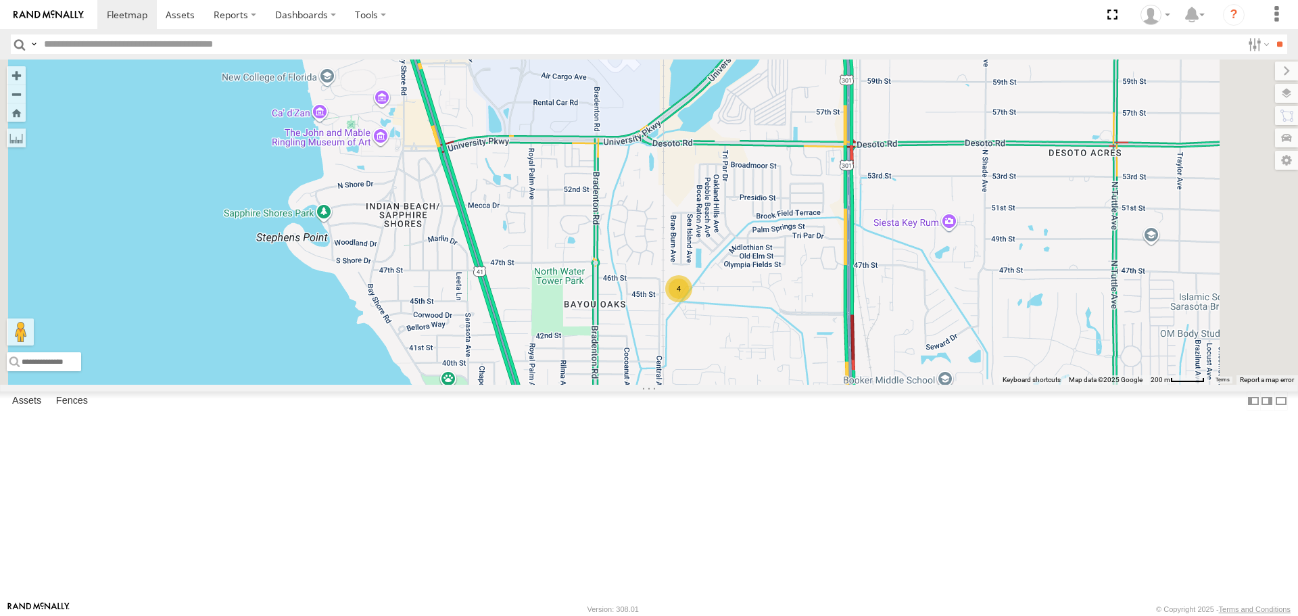
click at [662, 135] on div "[PERSON_NAME] 4 Loading..." at bounding box center [649, 221] width 1298 height 324
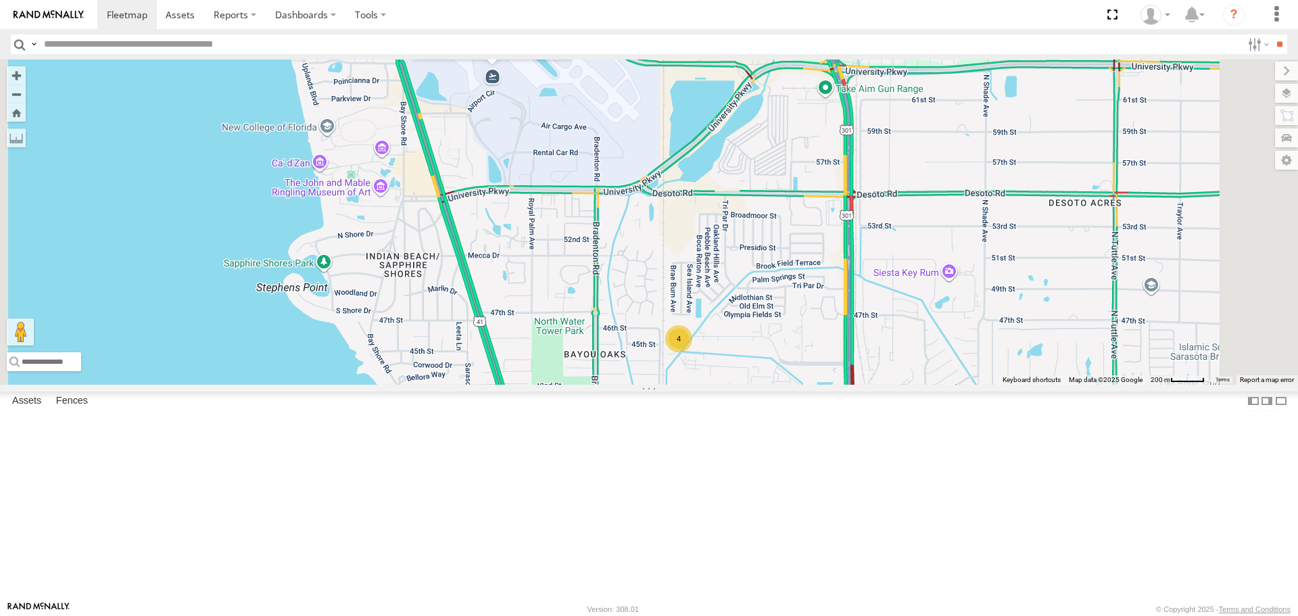
click at [573, 33] on button "Close" at bounding box center [557, 17] width 32 height 32
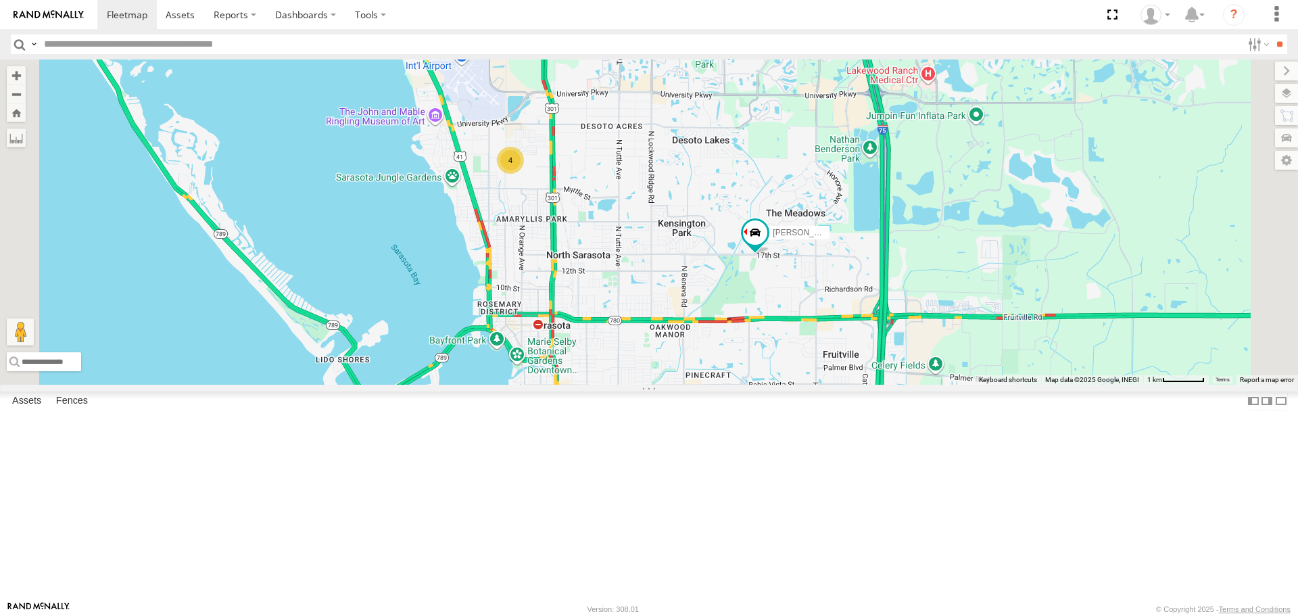
drag, startPoint x: 877, startPoint y: 463, endPoint x: 693, endPoint y: 247, distance: 283.4
click at [695, 247] on div "[PERSON_NAME] 4 Loading..." at bounding box center [649, 221] width 1298 height 324
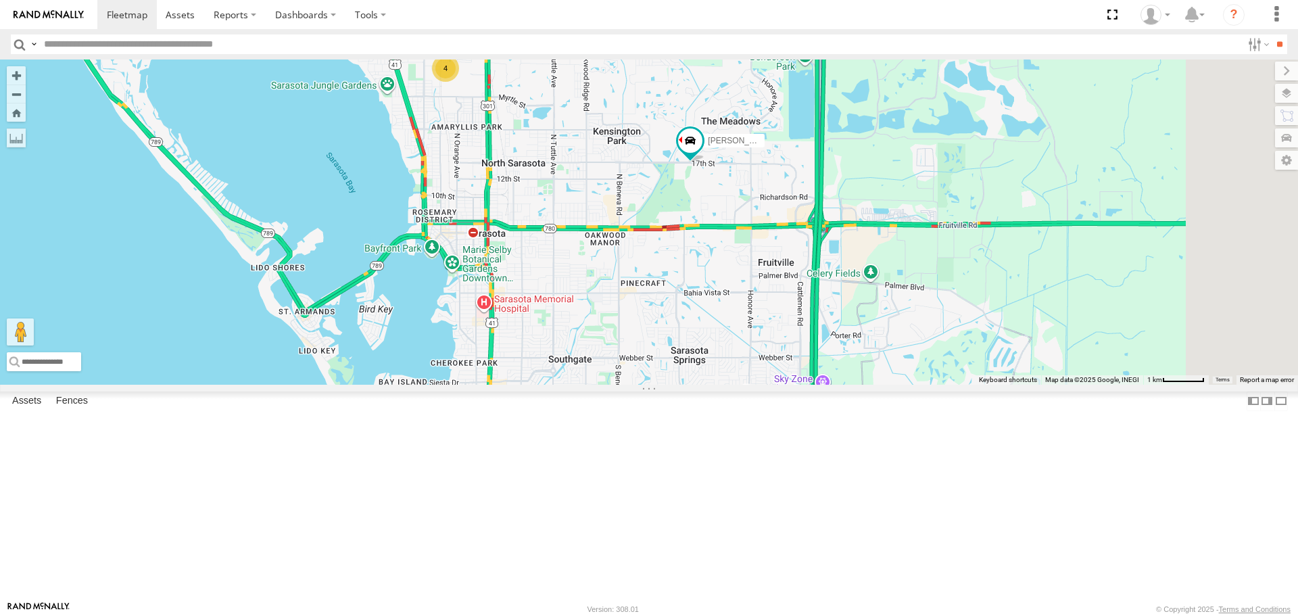
click at [693, 247] on div "[PERSON_NAME] 4 Loading..." at bounding box center [649, 221] width 1298 height 324
click at [702, 153] on span at bounding box center [690, 141] width 24 height 24
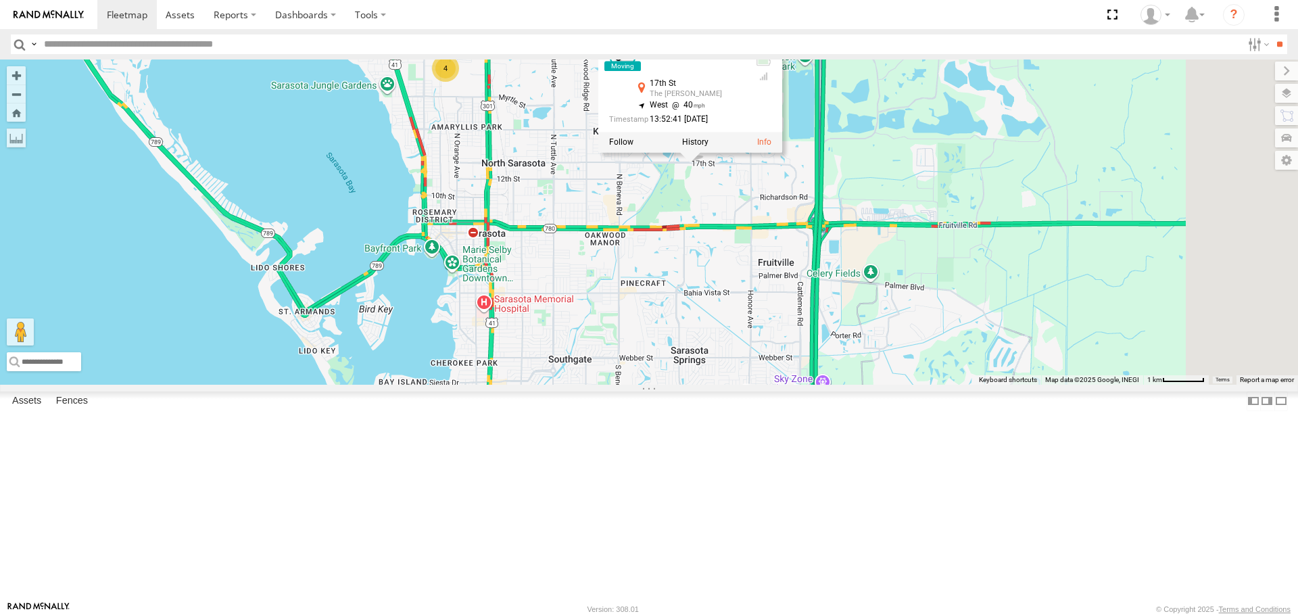
click at [804, 297] on div "[PERSON_NAME] 4 [PERSON_NAME] All Assets [STREET_ADDRESS][PERSON_NAME] 27.35235…" at bounding box center [649, 221] width 1298 height 324
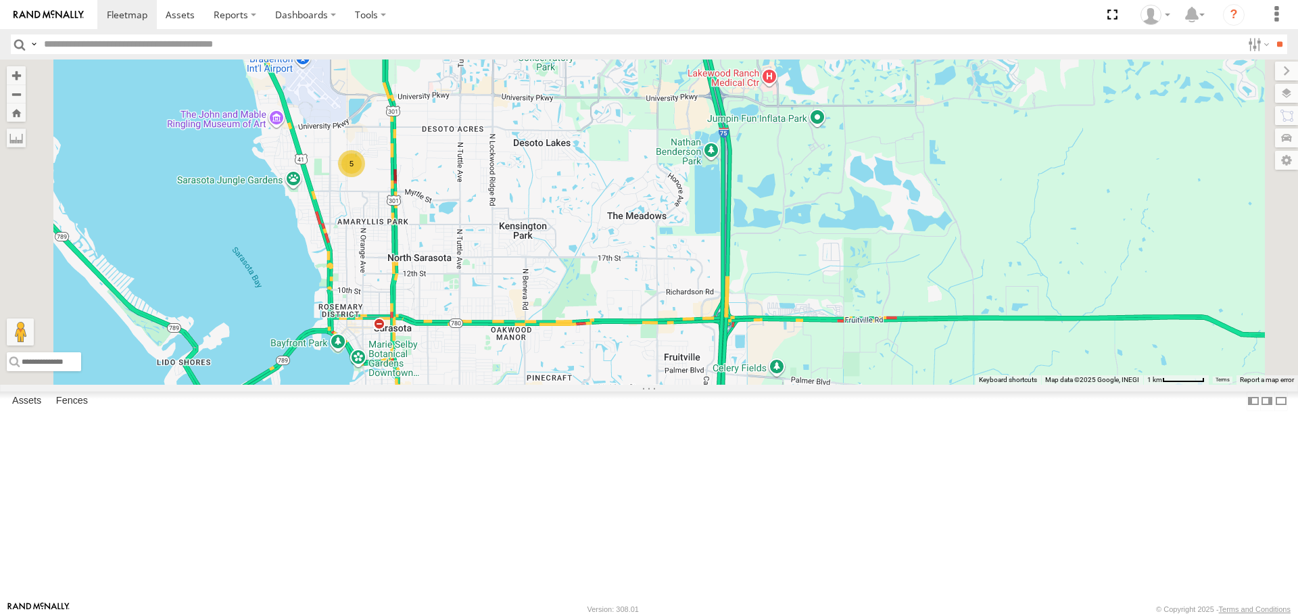
drag, startPoint x: 797, startPoint y: 370, endPoint x: 704, endPoint y: 465, distance: 133.3
click at [704, 384] on div "5 Loading..." at bounding box center [649, 221] width 1298 height 324
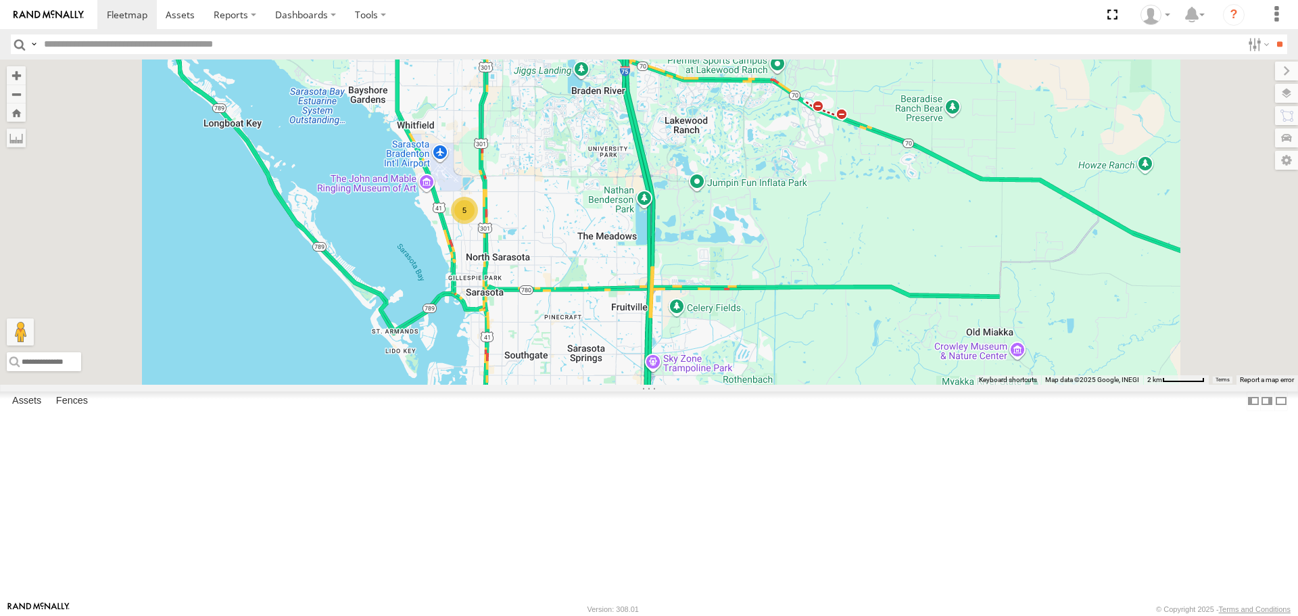
click at [706, 335] on div "5 Loading..." at bounding box center [649, 221] width 1298 height 324
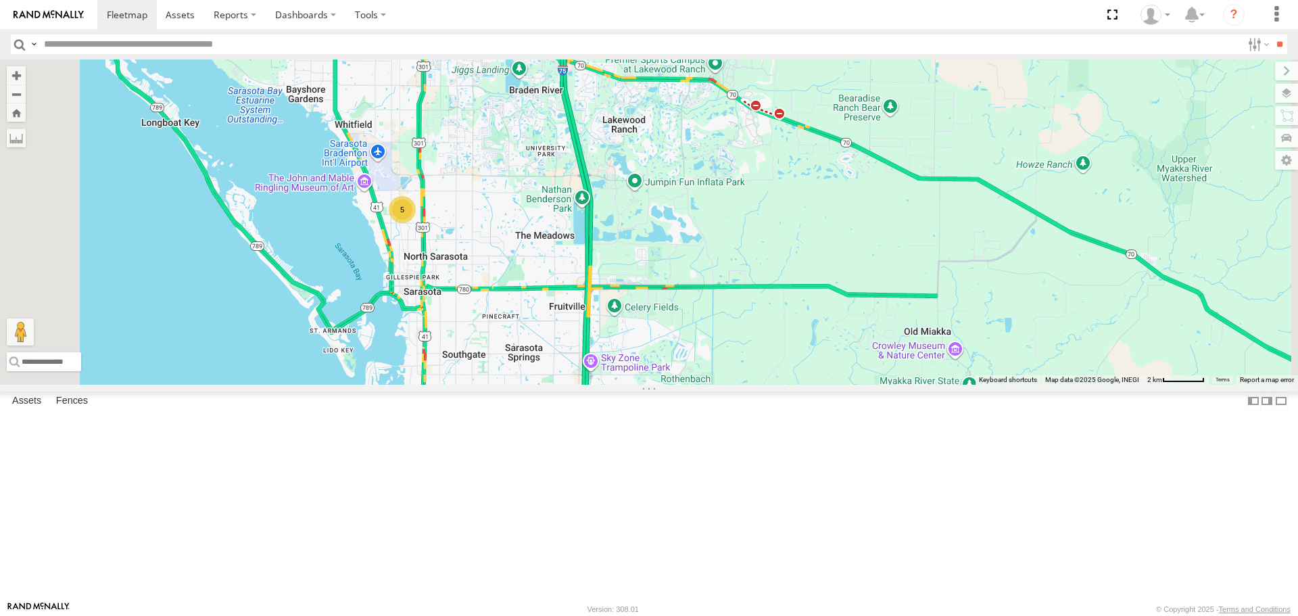
click at [495, 334] on div "5 Loading..." at bounding box center [649, 221] width 1298 height 324
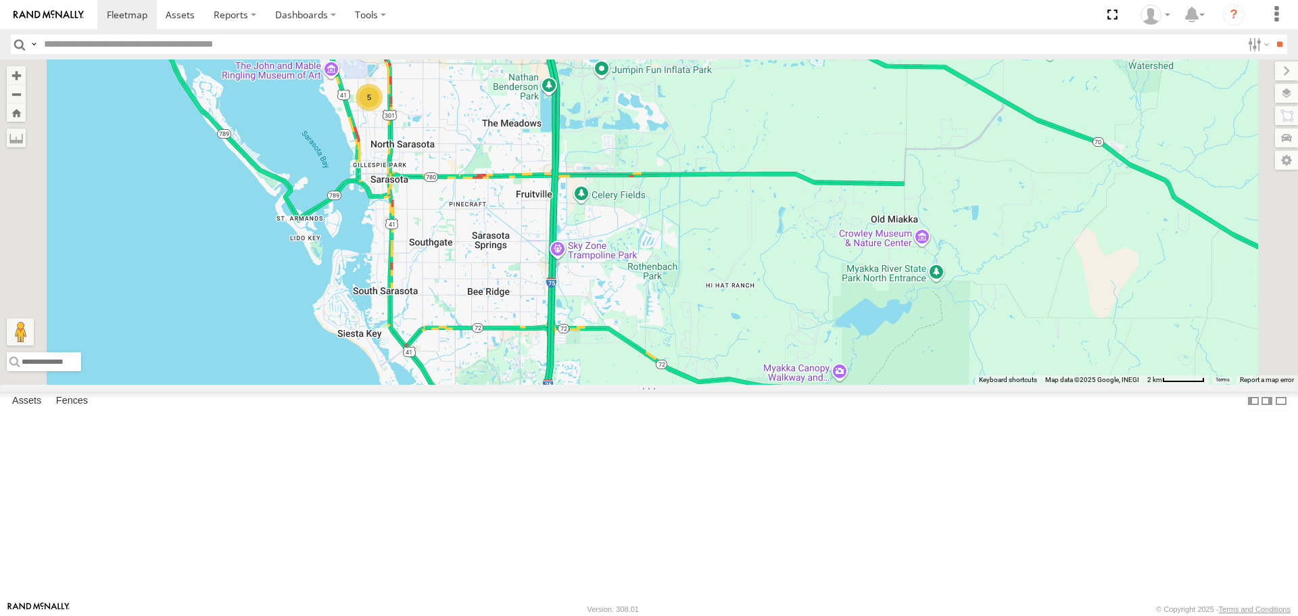
drag, startPoint x: 718, startPoint y: 433, endPoint x: 635, endPoint y: 303, distance: 154.7
click at [638, 305] on div "5 Loading..." at bounding box center [649, 221] width 1298 height 324
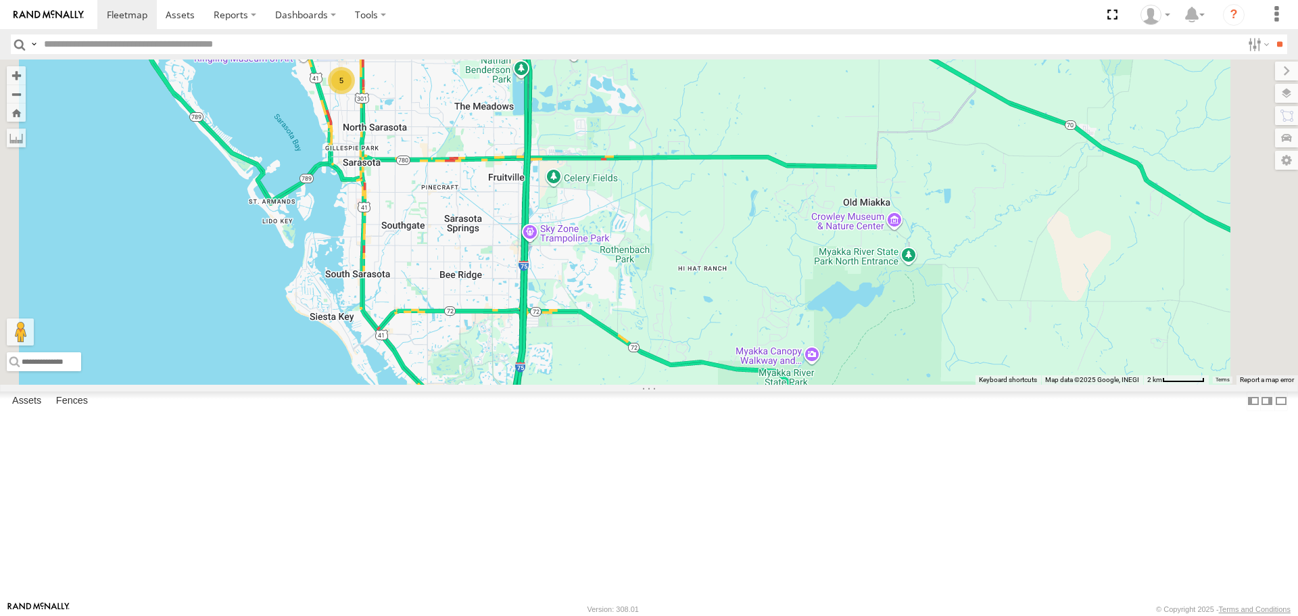
click at [699, 339] on div "5 Loading..." at bounding box center [649, 221] width 1298 height 324
click at [785, 382] on div "5 Loading... [GEOGRAPHIC_DATA] [GEOGRAPHIC_DATA] [GEOGRAPHIC_DATA] [STREET_ADDR…" at bounding box center [649, 221] width 1298 height 324
click at [610, 189] on button "Close" at bounding box center [594, 173] width 32 height 32
click at [744, 345] on div "5 Loading..." at bounding box center [649, 221] width 1298 height 324
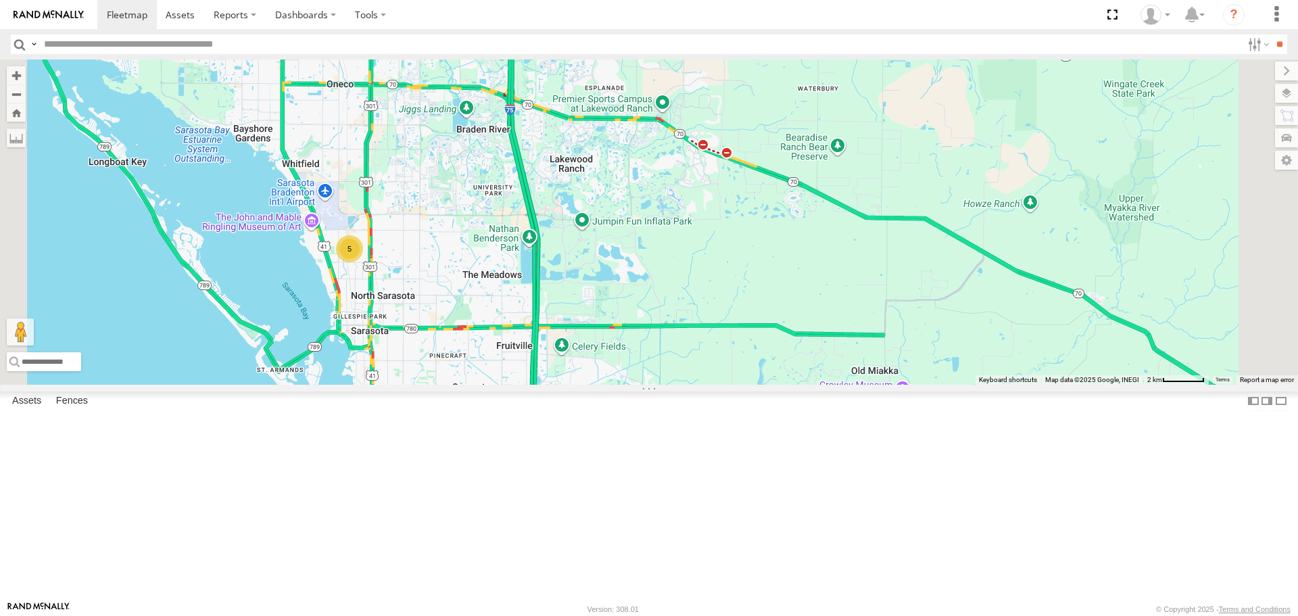
drag, startPoint x: 693, startPoint y: 373, endPoint x: 701, endPoint y: 543, distance: 170.5
click at [701, 384] on div "5 Loading..." at bounding box center [649, 221] width 1298 height 324
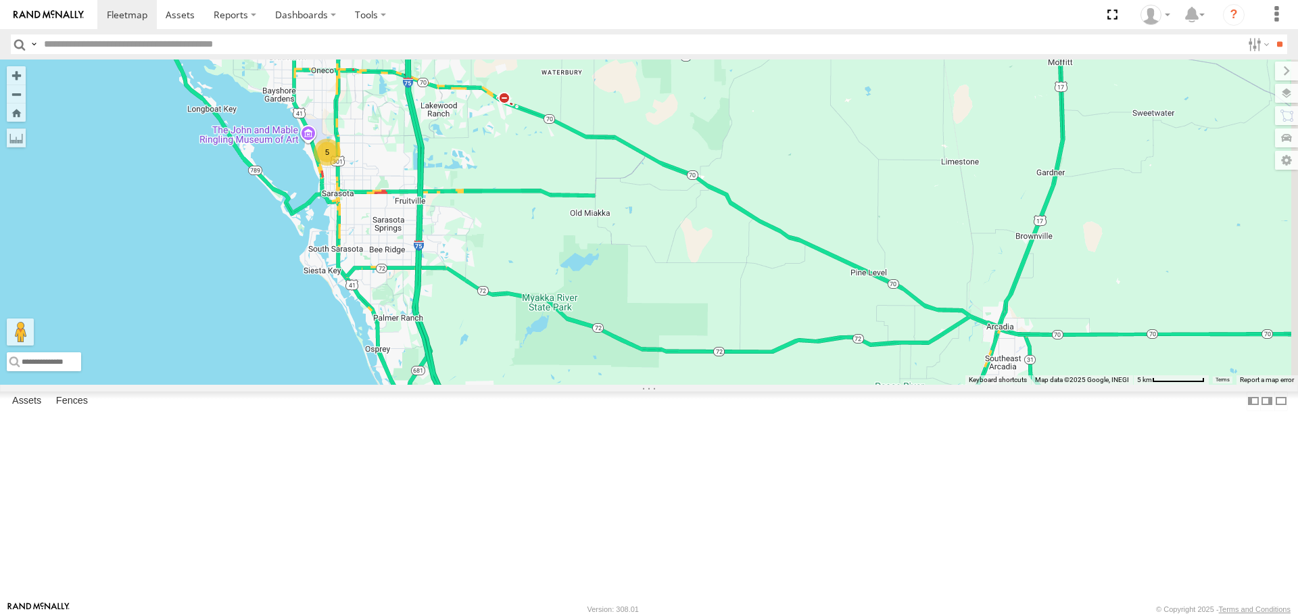
drag, startPoint x: 629, startPoint y: 412, endPoint x: 531, endPoint y: 317, distance: 137.2
click at [531, 317] on div "5 Loading..." at bounding box center [649, 221] width 1298 height 324
click at [528, 384] on div "5 Loading..." at bounding box center [649, 221] width 1298 height 324
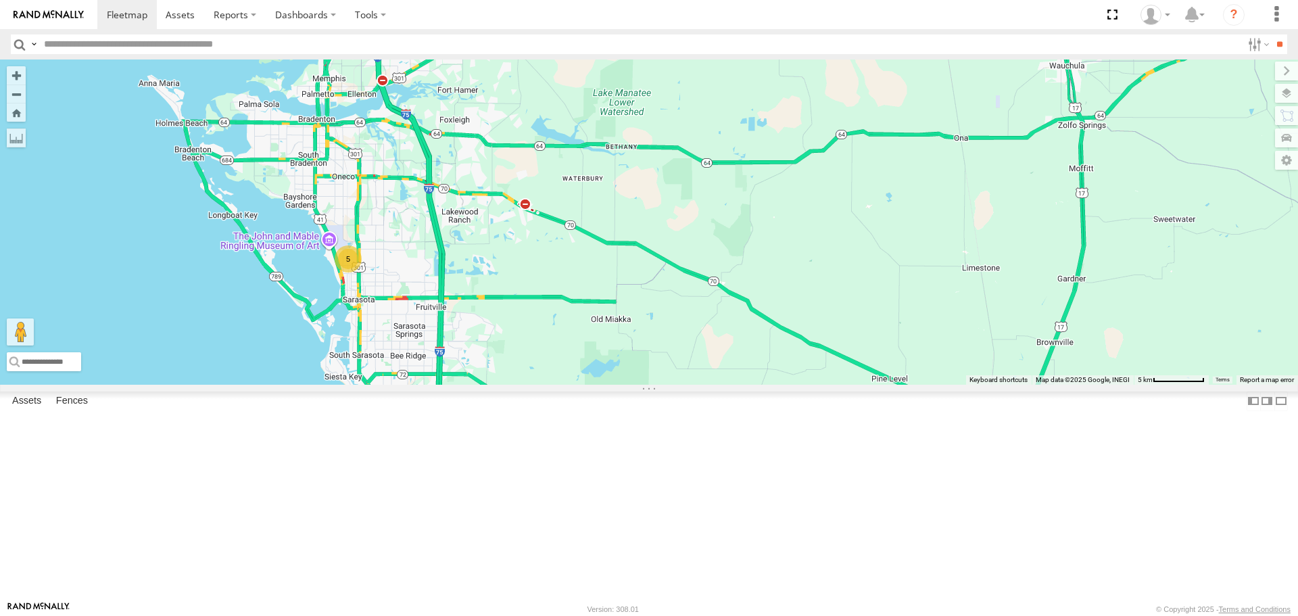
drag, startPoint x: 494, startPoint y: 280, endPoint x: 513, endPoint y: 420, distance: 140.5
click at [513, 384] on div "5 Loading..." at bounding box center [649, 221] width 1298 height 324
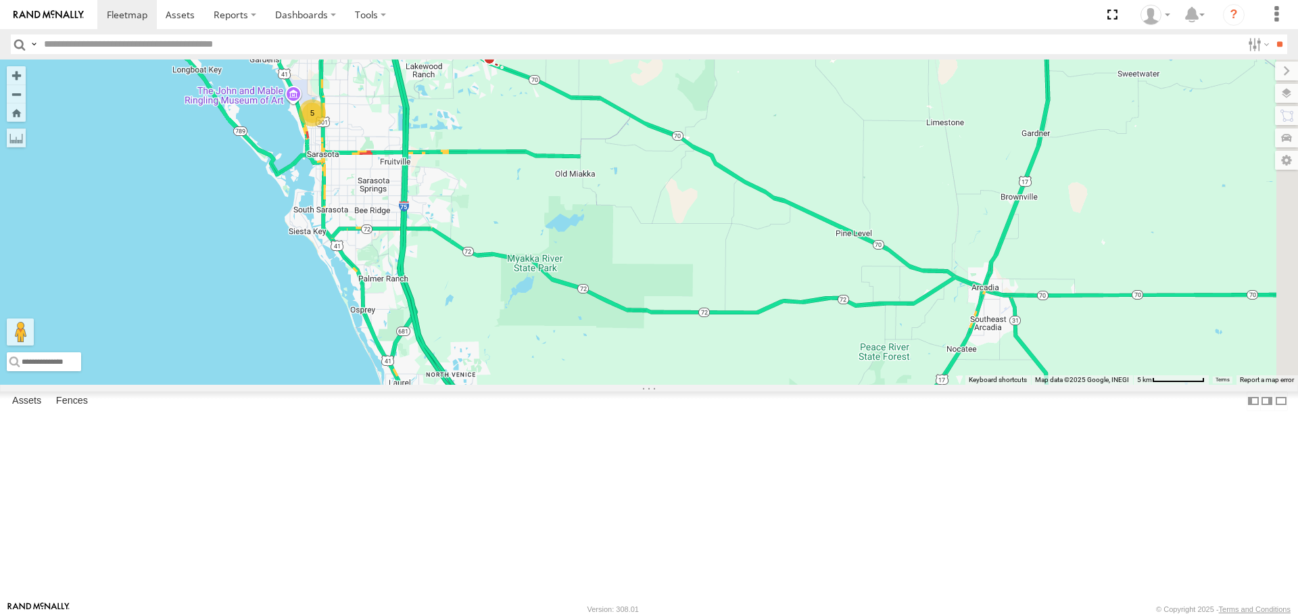
drag, startPoint x: 724, startPoint y: 474, endPoint x: 689, endPoint y: 201, distance: 276.0
click at [689, 201] on div "5 Loading..." at bounding box center [649, 221] width 1298 height 324
